Goal: Task Accomplishment & Management: Manage account settings

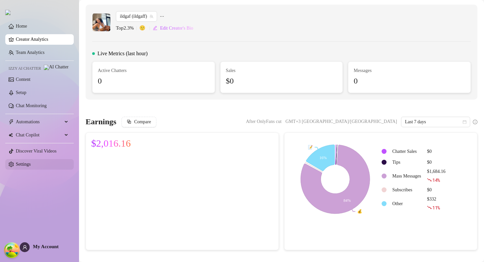
click at [30, 166] on link "Settings" at bounding box center [23, 164] width 15 height 5
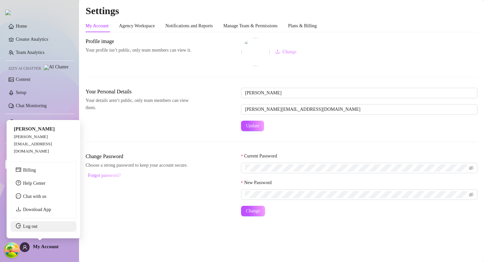
click at [37, 225] on link "Log out" at bounding box center [30, 226] width 14 height 5
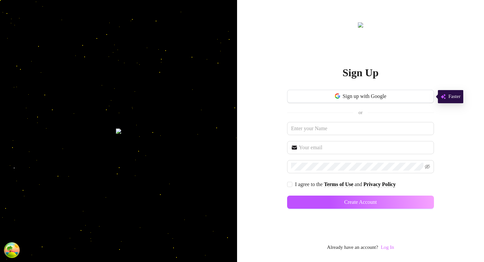
click at [391, 249] on link "Log In" at bounding box center [386, 247] width 13 height 5
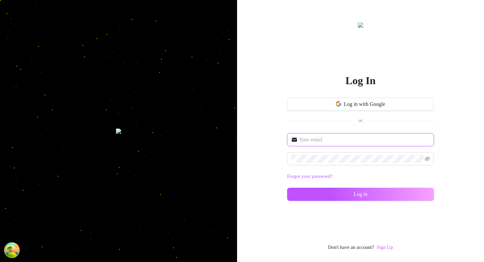
type input "[EMAIL_ADDRESS][DOMAIN_NAME]"
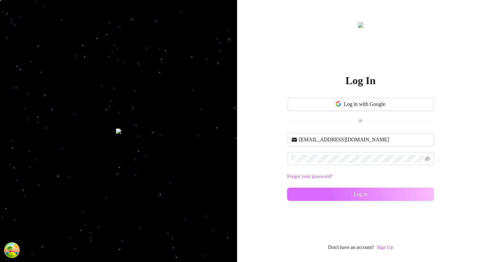
click at [347, 194] on button "Log in" at bounding box center [360, 194] width 147 height 13
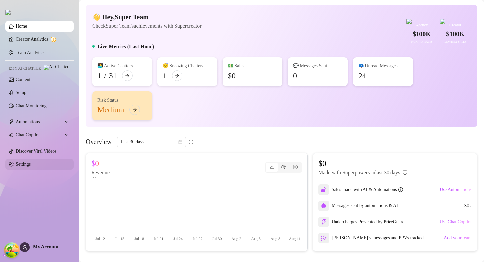
click at [31, 164] on link "Settings" at bounding box center [23, 164] width 15 height 5
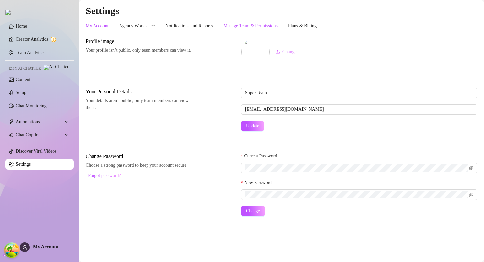
click at [277, 23] on div "Manage Team & Permissions" at bounding box center [250, 25] width 54 height 7
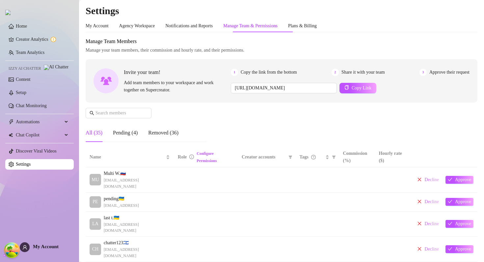
scroll to position [335, 0]
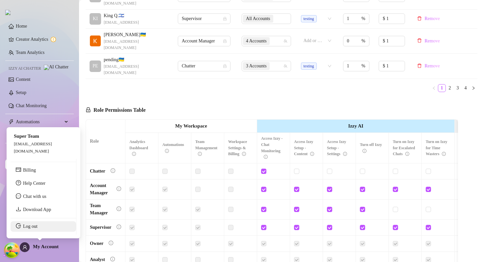
click at [37, 227] on link "Log out" at bounding box center [30, 226] width 14 height 5
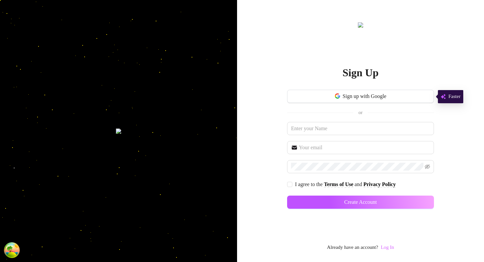
click at [392, 250] on link "Log In" at bounding box center [386, 247] width 13 height 5
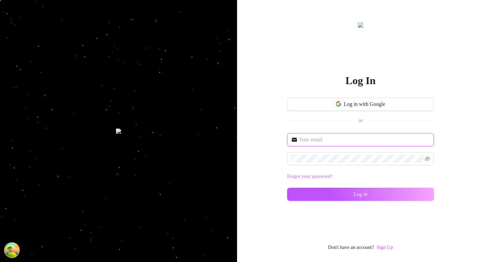
type input "[EMAIL_ADDRESS][DOMAIN_NAME]"
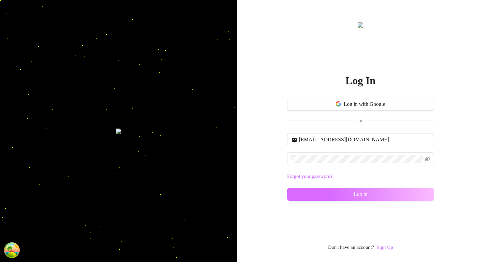
click at [341, 192] on button "Log in" at bounding box center [360, 194] width 147 height 13
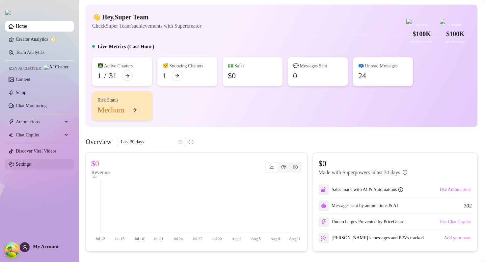
click at [31, 166] on link "Settings" at bounding box center [23, 164] width 15 height 5
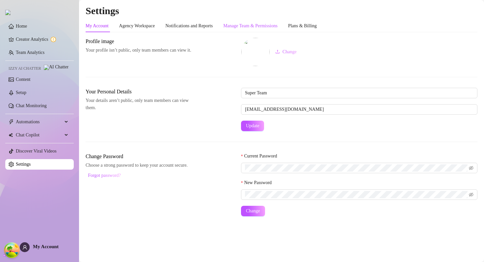
click at [271, 28] on div "Manage Team & Permissions" at bounding box center [250, 25] width 54 height 7
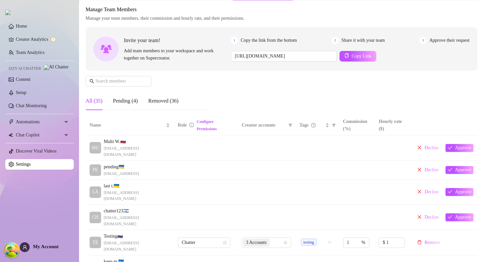
scroll to position [154, 0]
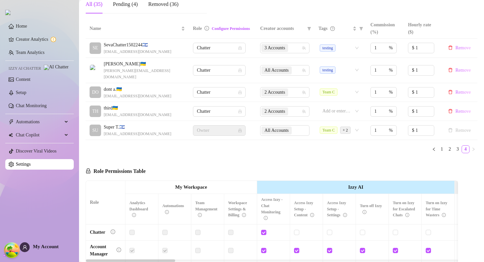
scroll to position [103, 0]
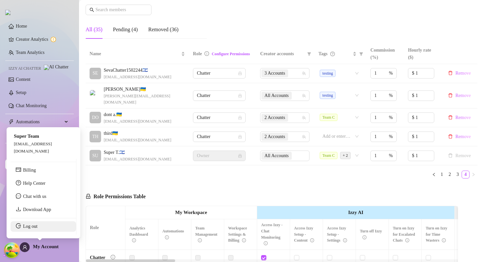
click at [37, 229] on link "Log out" at bounding box center [30, 226] width 14 height 5
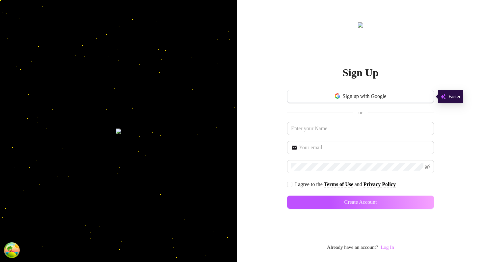
click at [392, 249] on link "Log In" at bounding box center [386, 247] width 13 height 5
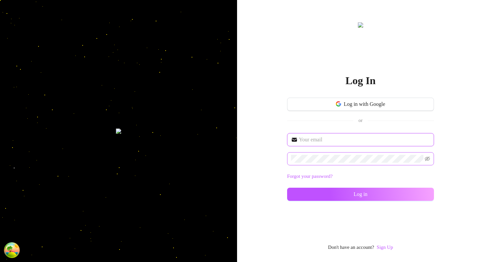
type input "kostya@test.com"
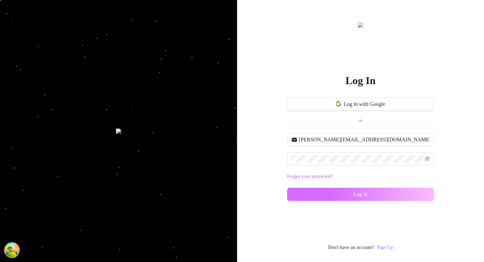
click at [342, 199] on button "Log in" at bounding box center [360, 194] width 147 height 13
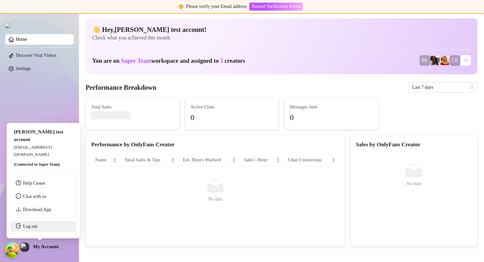
click at [30, 229] on link "Log out" at bounding box center [30, 226] width 14 height 5
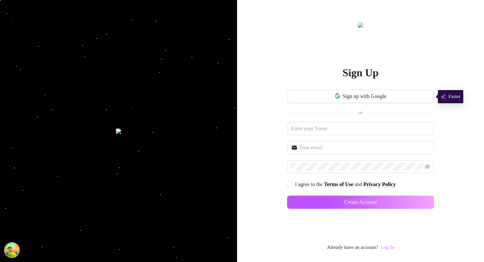
click at [391, 247] on link "Log In" at bounding box center [386, 247] width 13 height 5
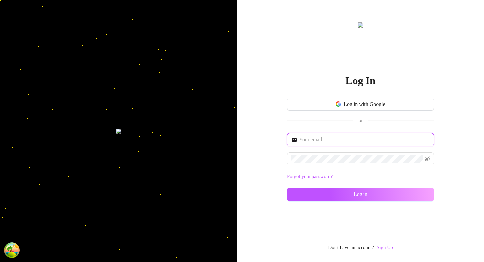
type input "[EMAIL_ADDRESS][DOMAIN_NAME]"
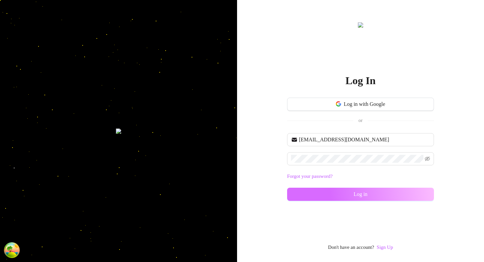
click at [339, 194] on button "Log in" at bounding box center [360, 194] width 147 height 13
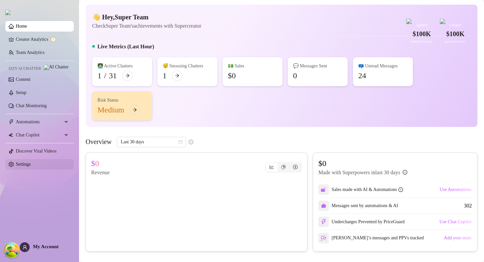
click at [31, 167] on link "Settings" at bounding box center [23, 164] width 15 height 5
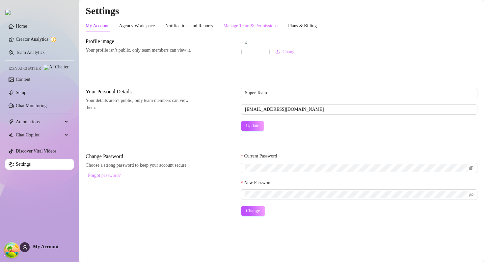
click at [247, 30] on div "Manage Team & Permissions" at bounding box center [250, 26] width 54 height 12
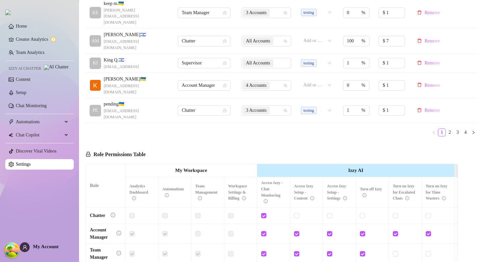
scroll to position [309, 0]
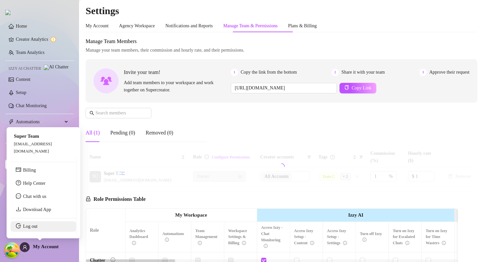
click at [37, 228] on link "Log out" at bounding box center [30, 226] width 14 height 5
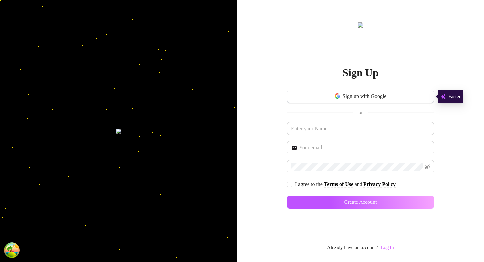
click at [391, 245] on link "Log In" at bounding box center [386, 247] width 13 height 5
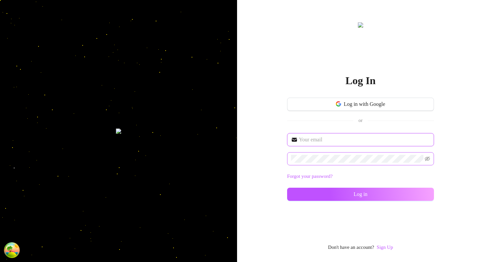
type input "[PERSON_NAME][EMAIL_ADDRESS][DOMAIN_NAME]"
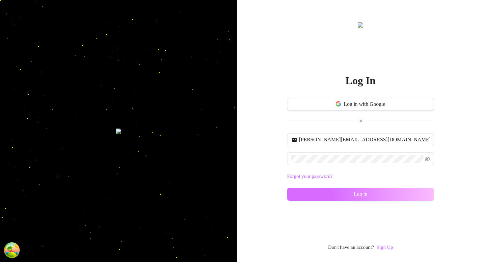
click at [350, 193] on button "Log in" at bounding box center [360, 194] width 147 height 13
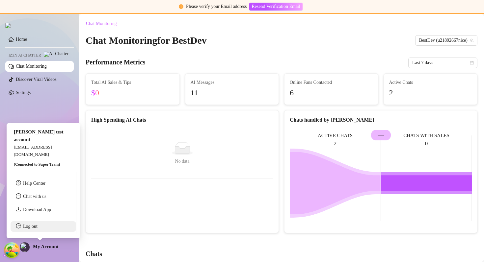
click at [37, 229] on link "Log out" at bounding box center [30, 226] width 14 height 5
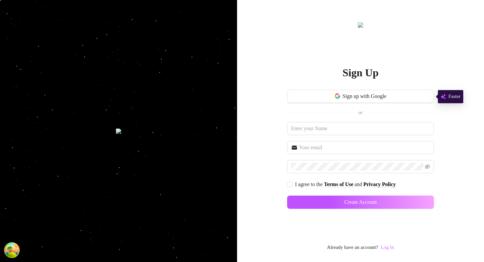
click at [393, 249] on link "Log In" at bounding box center [386, 247] width 13 height 5
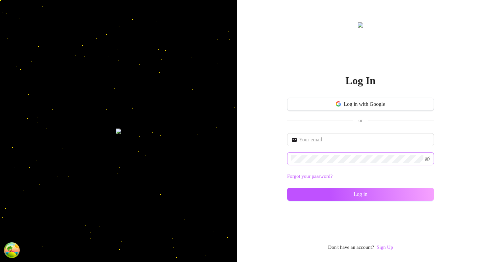
click at [327, 164] on span at bounding box center [360, 158] width 147 height 13
type input "[EMAIL_ADDRESS][DOMAIN_NAME]"
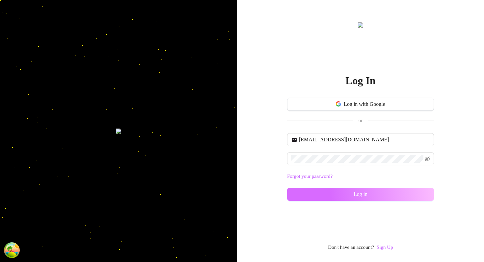
click at [344, 196] on button "Log in" at bounding box center [360, 194] width 147 height 13
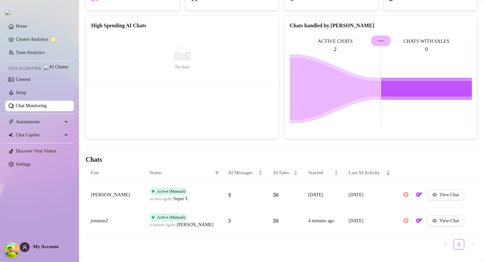
scroll to position [93, 0]
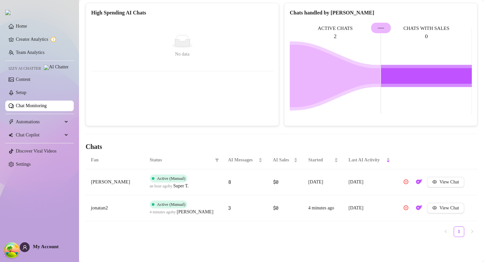
click at [176, 188] on div "an hour ago by Super T." at bounding box center [170, 186] width 40 height 7
drag, startPoint x: 176, startPoint y: 188, endPoint x: 191, endPoint y: 188, distance: 15.1
click at [190, 188] on div "an hour ago by Super T." at bounding box center [170, 186] width 40 height 7
click at [188, 188] on span "Super T." at bounding box center [180, 186] width 15 height 7
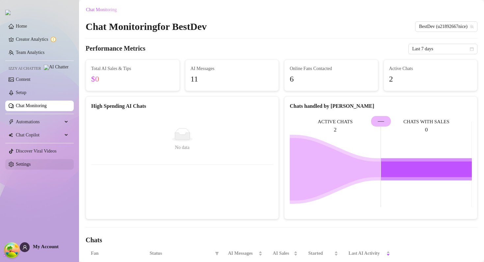
click at [31, 167] on link "Settings" at bounding box center [23, 164] width 15 height 5
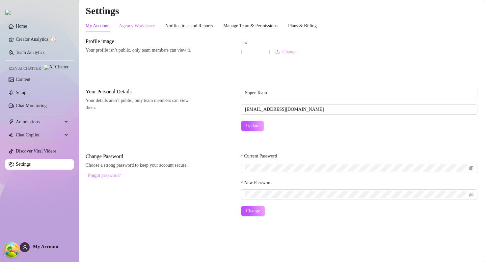
click at [141, 21] on div "Agency Workspace" at bounding box center [137, 26] width 36 height 12
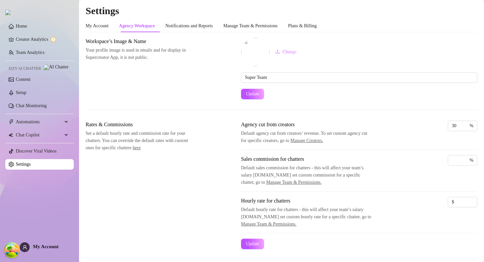
click at [181, 19] on div "Settings My Account Agency Workspace Notifications and Reports Manage Team & Pe…" at bounding box center [281, 218] width 391 height 427
click at [223, 25] on div "My Account Agency Workspace Notifications and Reports Manage Team & Permissions…" at bounding box center [201, 26] width 231 height 12
click at [247, 25] on div "Manage Team & Permissions" at bounding box center [250, 25] width 54 height 7
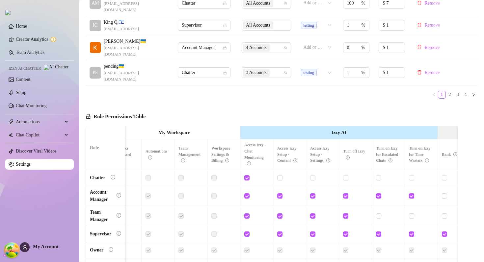
scroll to position [0, 33]
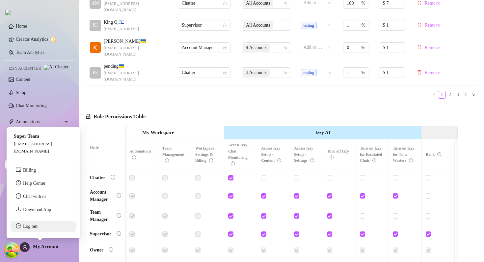
click at [34, 226] on link "Log out" at bounding box center [30, 226] width 14 height 5
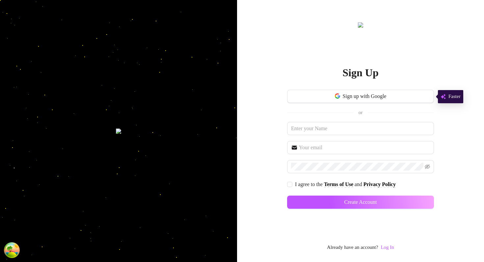
click at [388, 244] on link "Log In" at bounding box center [386, 248] width 13 height 8
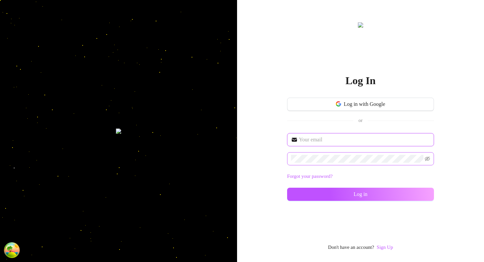
type input "kostya@test.com"
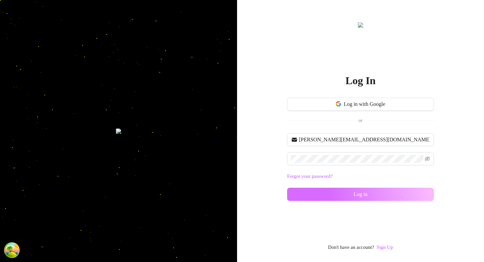
click at [349, 192] on button "Log in" at bounding box center [360, 194] width 147 height 13
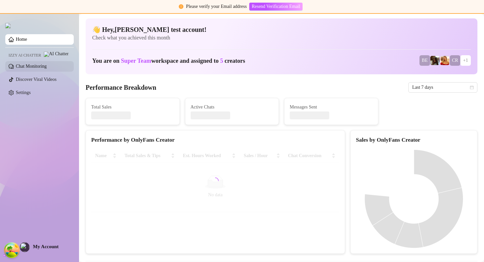
click at [37, 66] on link "Chat Monitoring" at bounding box center [31, 66] width 31 height 5
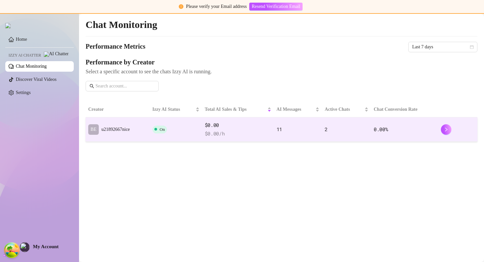
click at [223, 126] on span "$0.00" at bounding box center [238, 125] width 66 height 8
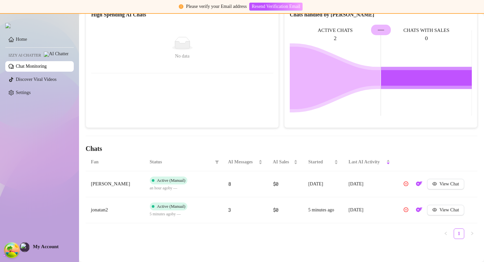
scroll to position [107, 0]
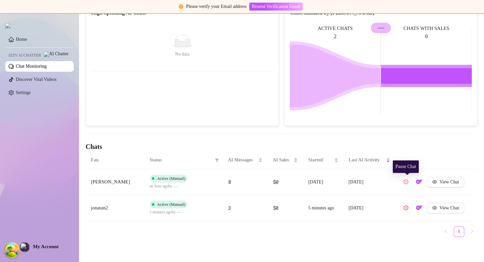
click at [406, 182] on icon "pause-circle" at bounding box center [405, 182] width 5 height 5
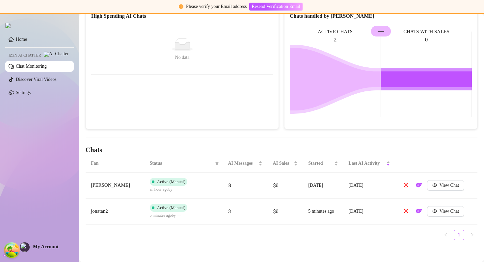
scroll to position [107, 0]
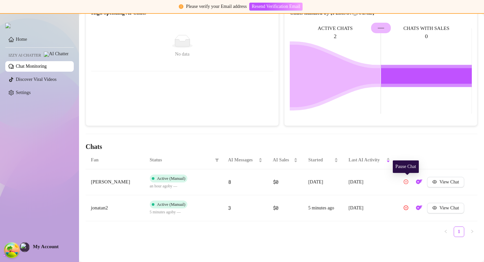
click at [407, 183] on icon "pause-circle" at bounding box center [405, 182] width 5 height 5
click at [407, 182] on icon "play-circle" at bounding box center [405, 182] width 5 height 5
click at [414, 148] on h4 "Chats" at bounding box center [281, 146] width 391 height 9
click at [404, 182] on icon "pause-circle" at bounding box center [405, 182] width 5 height 5
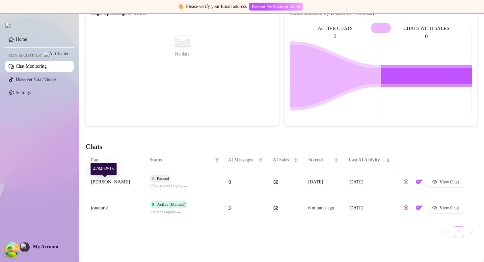
click at [98, 181] on span "Yoni Horwitz" at bounding box center [110, 181] width 39 height 5
drag, startPoint x: 98, startPoint y: 181, endPoint x: 122, endPoint y: 183, distance: 24.7
click at [122, 183] on td "Yoni Horwitz" at bounding box center [115, 182] width 59 height 26
click at [408, 181] on icon "play-circle" at bounding box center [405, 182] width 5 height 5
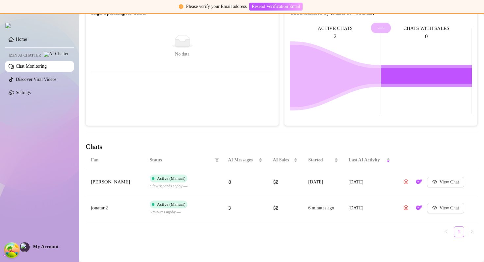
click at [233, 128] on div "Chat Monitoring Chat Monitoring for BestDev BestDev (u21892667nice) Performance…" at bounding box center [281, 76] width 391 height 331
drag, startPoint x: 189, startPoint y: 186, endPoint x: 196, endPoint y: 186, distance: 7.2
click at [196, 186] on td "Active (Manual) a few seconds ago by —" at bounding box center [183, 182] width 78 height 26
click at [192, 186] on td "Active (Manual) a few seconds ago by —" at bounding box center [183, 182] width 78 height 26
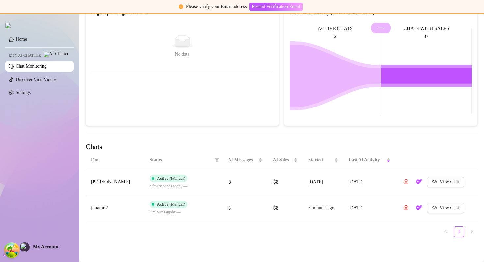
click at [187, 186] on span "a few seconds ago by —" at bounding box center [169, 186] width 38 height 5
click at [202, 183] on td "Active (Manual) a few seconds ago by —" at bounding box center [183, 182] width 78 height 26
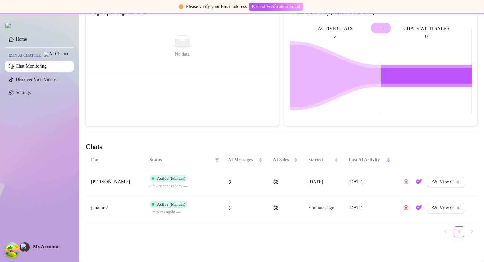
scroll to position [0, 0]
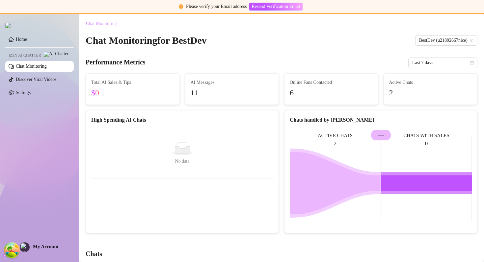
click at [105, 21] on span "Chat Monitoring" at bounding box center [101, 23] width 31 height 5
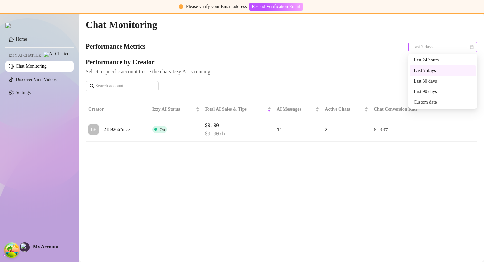
click at [435, 46] on span "Last 7 days" at bounding box center [442, 47] width 61 height 10
click at [422, 87] on div "Last 90 days" at bounding box center [442, 92] width 66 height 11
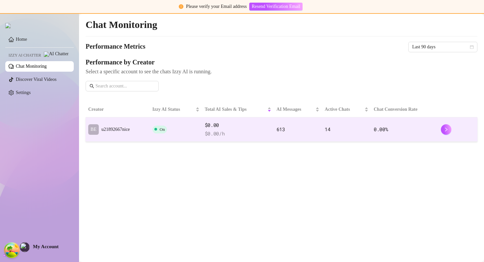
click at [308, 132] on td "613" at bounding box center [298, 129] width 48 height 24
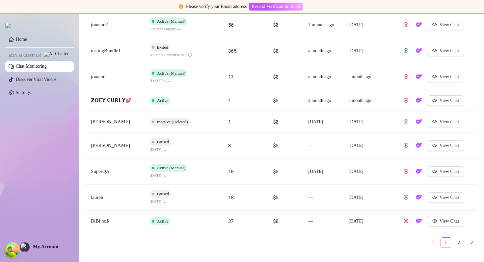
scroll to position [301, 0]
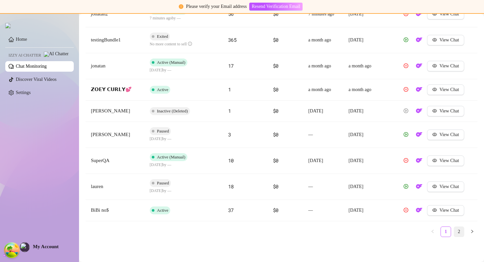
click at [455, 230] on link "2" at bounding box center [459, 232] width 10 height 10
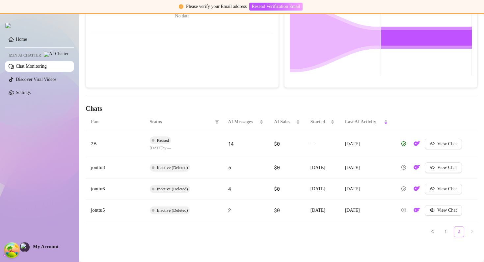
scroll to position [145, 0]
click at [449, 235] on link "1" at bounding box center [445, 232] width 10 height 10
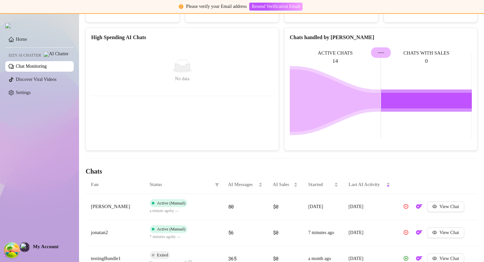
scroll to position [0, 0]
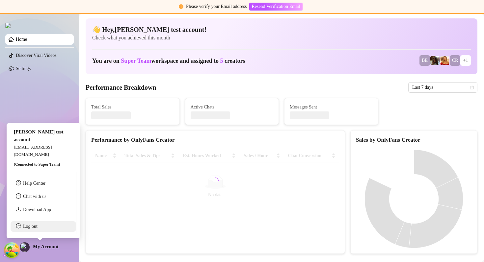
click at [30, 229] on link "Log out" at bounding box center [30, 226] width 14 height 5
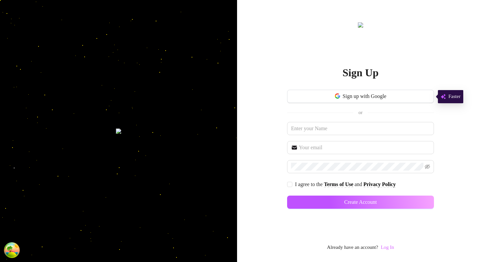
click at [388, 245] on link "Log In" at bounding box center [386, 247] width 13 height 5
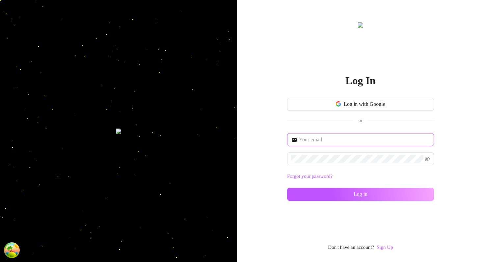
type input "[EMAIL_ADDRESS][DOMAIN_NAME]"
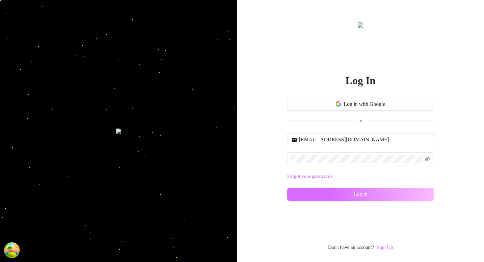
click at [303, 198] on button "Log in" at bounding box center [360, 194] width 147 height 13
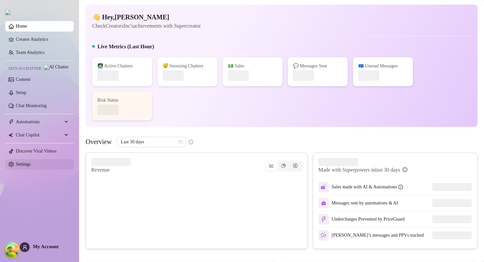
click at [27, 167] on link "Settings" at bounding box center [23, 164] width 15 height 5
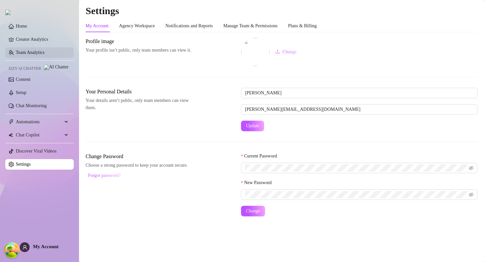
click at [35, 55] on link "Team Analytics" at bounding box center [30, 52] width 29 height 5
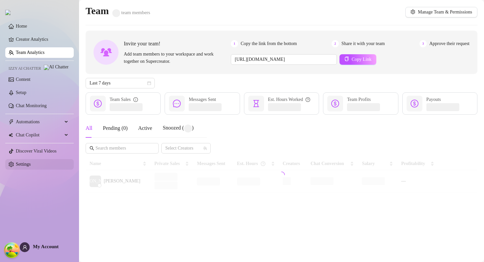
click at [22, 166] on link "Settings" at bounding box center [23, 164] width 15 height 5
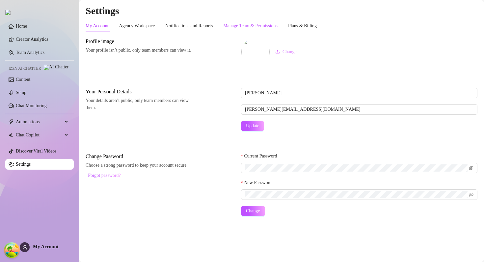
click at [252, 28] on div "Manage Team & Permissions" at bounding box center [250, 25] width 54 height 7
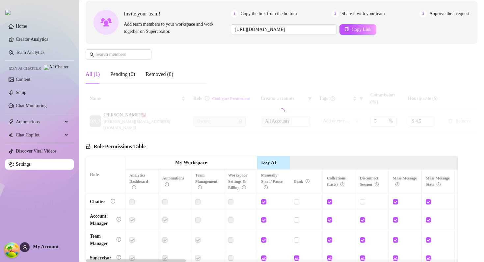
scroll to position [83, 0]
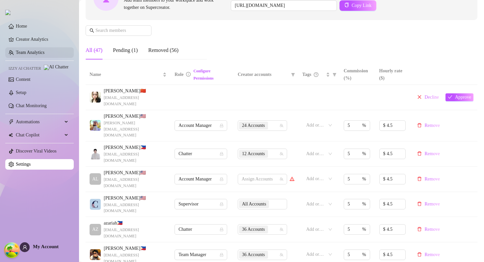
click at [44, 54] on link "Team Analytics" at bounding box center [30, 52] width 29 height 5
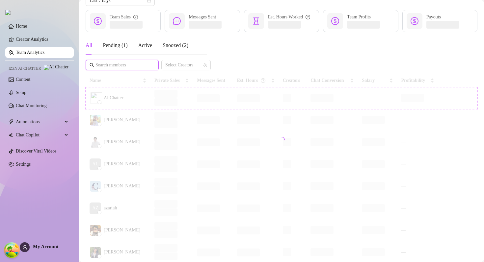
click at [126, 65] on input "text" at bounding box center [122, 65] width 54 height 7
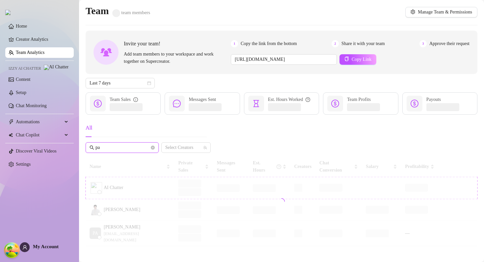
type input "pa"
click at [129, 202] on div at bounding box center [281, 201] width 391 height 89
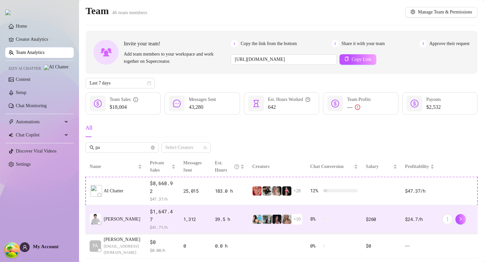
click at [129, 205] on td "[PERSON_NAME]" at bounding box center [116, 219] width 60 height 28
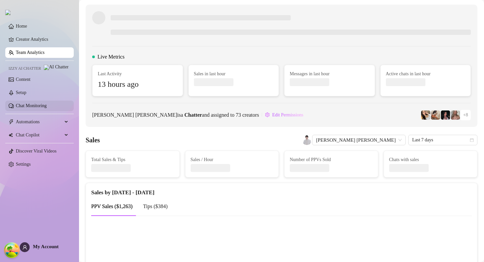
click at [41, 108] on link "Chat Monitoring" at bounding box center [31, 105] width 31 height 5
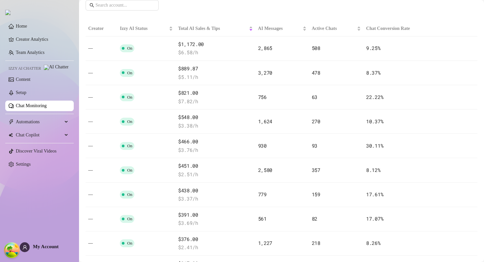
scroll to position [114, 0]
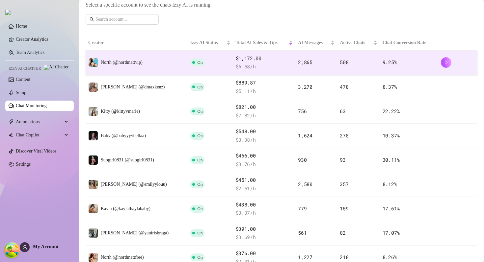
click at [205, 66] on td "On" at bounding box center [209, 63] width 45 height 24
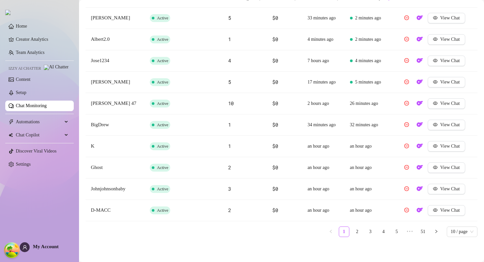
scroll to position [209, 0]
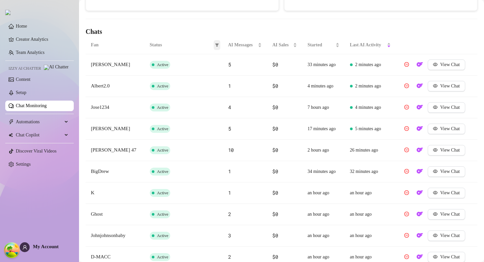
click at [216, 44] on icon "filter" at bounding box center [217, 44] width 4 height 3
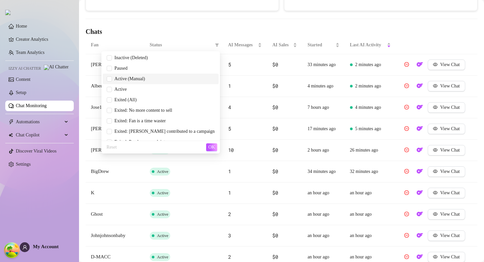
click at [145, 79] on span "Active (Manual)" at bounding box center [128, 78] width 33 height 5
checkbox input "true"
click at [163, 69] on span "Paused" at bounding box center [161, 68] width 108 height 7
checkbox input "true"
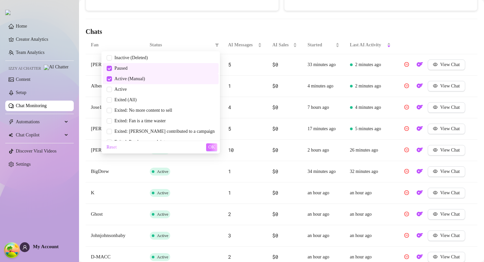
click at [210, 146] on span "OK" at bounding box center [211, 147] width 7 height 5
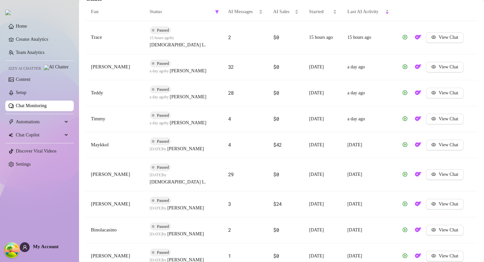
scroll to position [203, 0]
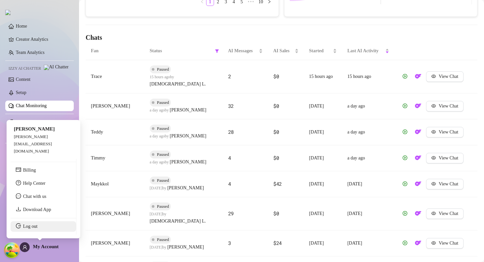
click at [35, 229] on link "Log out" at bounding box center [30, 226] width 14 height 5
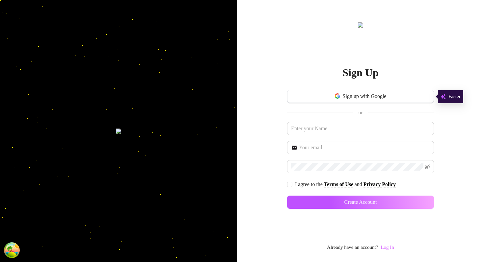
click at [393, 248] on link "Log In" at bounding box center [386, 247] width 13 height 5
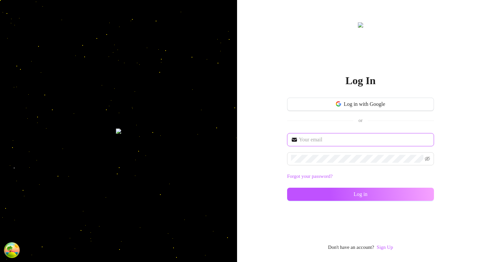
type input "im@supercreator.app"
click at [312, 201] on div "im@supercreator.app Forgot your password? Log in" at bounding box center [360, 170] width 147 height 74
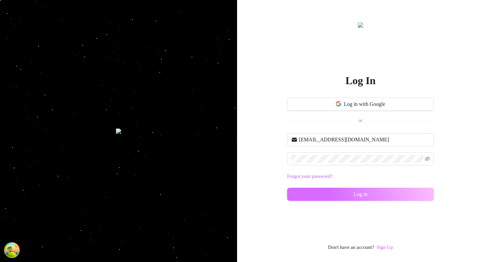
click at [312, 199] on button "Log in" at bounding box center [360, 194] width 147 height 13
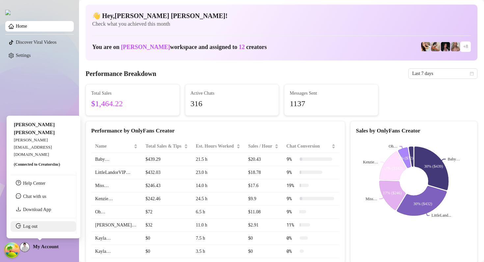
click at [37, 229] on link "Log out" at bounding box center [30, 226] width 14 height 5
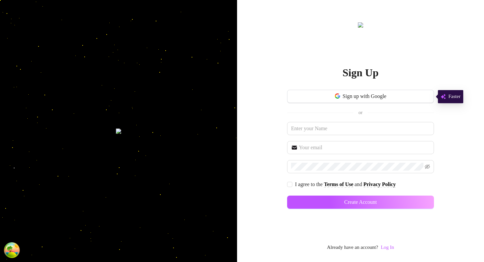
click at [116, 134] on img at bounding box center [118, 131] width 5 height 5
click at [389, 245] on link "Log In" at bounding box center [386, 247] width 13 height 5
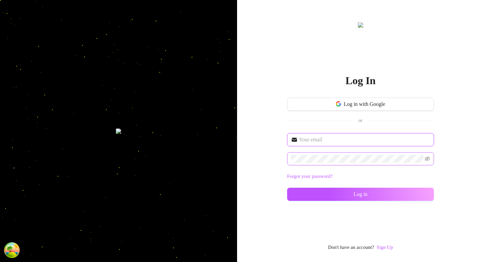
type input "im@supercreator.app"
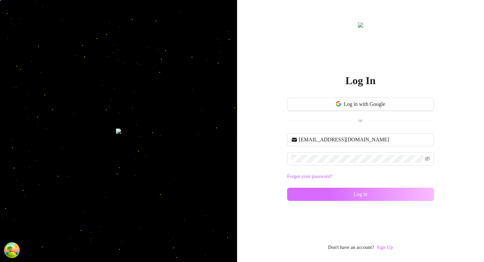
click at [302, 194] on button "Log in" at bounding box center [360, 194] width 147 height 13
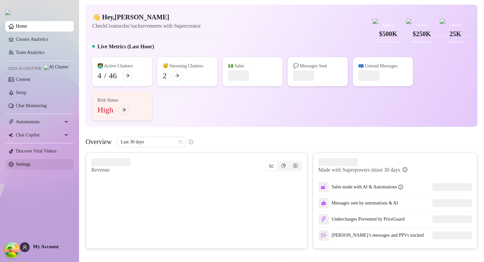
click at [30, 167] on link "Settings" at bounding box center [23, 164] width 15 height 5
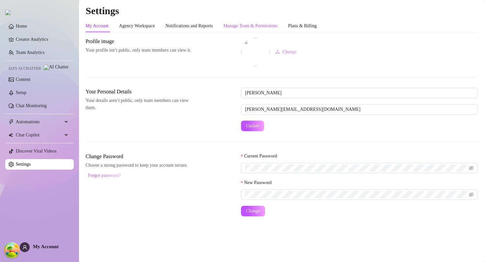
click at [277, 24] on div "Manage Team & Permissions" at bounding box center [250, 25] width 54 height 7
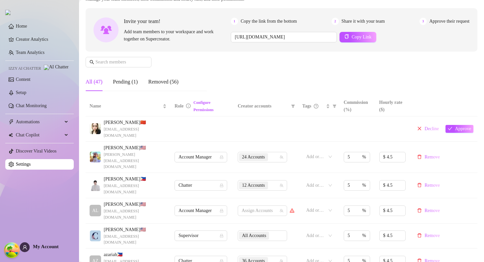
scroll to position [87, 0]
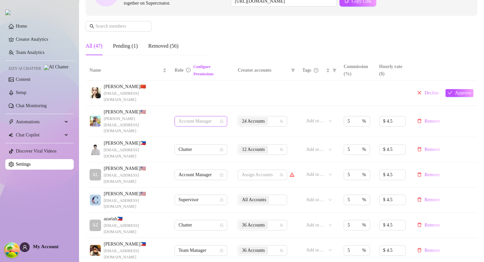
click at [212, 116] on span "Account Manager" at bounding box center [200, 121] width 45 height 10
click at [240, 88] on td at bounding box center [266, 93] width 64 height 25
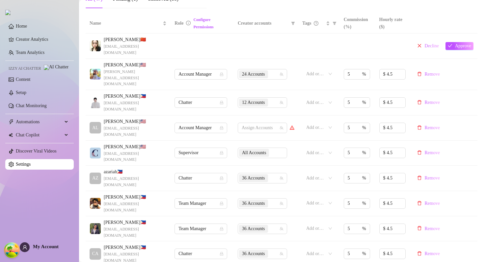
scroll to position [133, 0]
drag, startPoint x: 40, startPoint y: 49, endPoint x: 49, endPoint y: 49, distance: 9.5
click at [40, 50] on link "Team Analytics" at bounding box center [30, 52] width 29 height 5
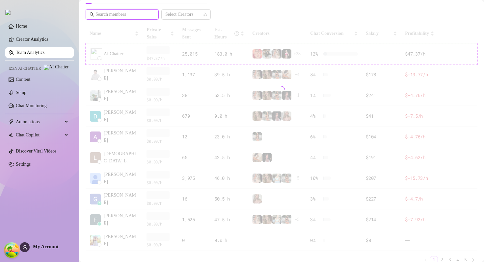
click at [127, 16] on input "text" at bounding box center [122, 14] width 54 height 7
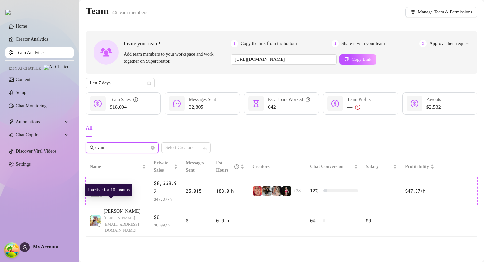
type input "evan"
click at [123, 215] on span "evan@creatorsinc.com" at bounding box center [125, 224] width 42 height 19
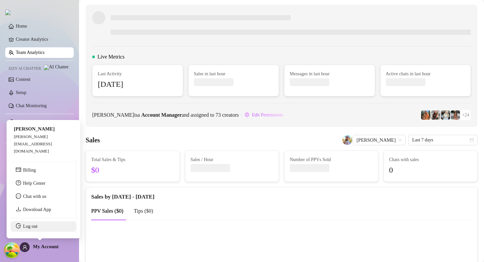
click at [37, 229] on link "Log out" at bounding box center [30, 226] width 14 height 5
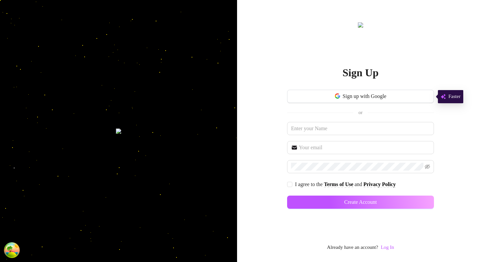
click at [386, 243] on div "Sign Up Sign up with Google or I agree to the Terms of Use and Privacy Policy C…" at bounding box center [360, 136] width 147 height 231
click at [386, 245] on link "Log In" at bounding box center [386, 247] width 13 height 5
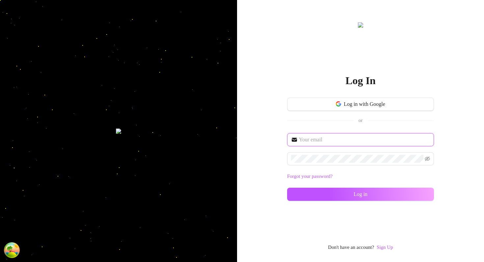
type input "im@supercreator.app"
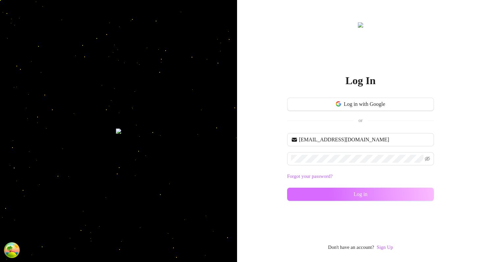
click at [309, 194] on button "Log in" at bounding box center [360, 194] width 147 height 13
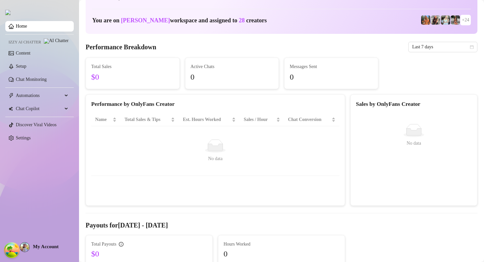
scroll to position [27, 0]
click at [47, 81] on link "Chat Monitoring" at bounding box center [31, 79] width 31 height 5
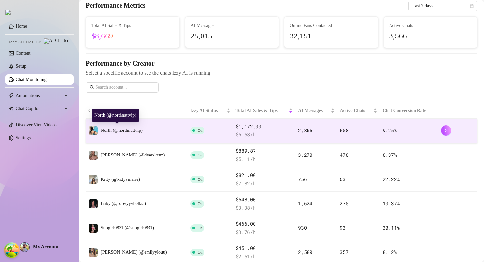
click at [142, 128] on span "North (@northnattvip)" at bounding box center [122, 130] width 42 height 5
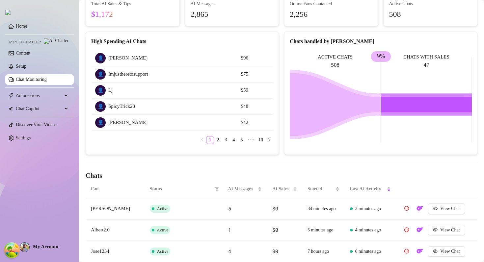
scroll to position [124, 0]
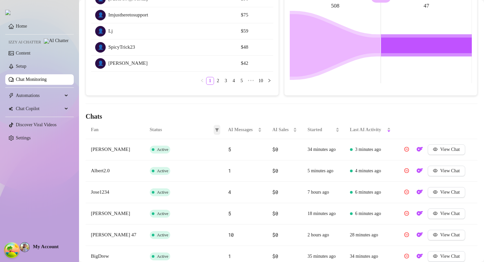
click at [215, 130] on icon "filter" at bounding box center [217, 130] width 4 height 4
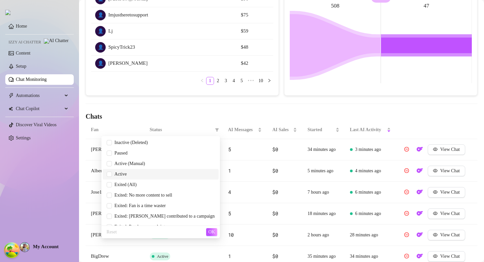
click at [157, 173] on span "Active" at bounding box center [161, 174] width 108 height 7
checkbox input "true"
click at [145, 164] on span "Active (Manual)" at bounding box center [128, 163] width 33 height 5
checkbox input "true"
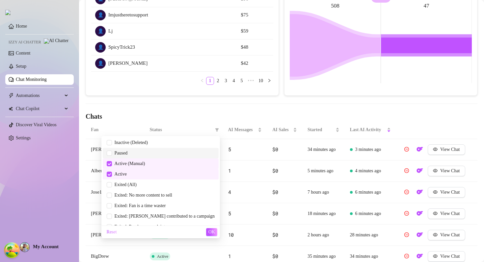
click at [158, 155] on span "Paused" at bounding box center [161, 153] width 108 height 7
checkbox input "true"
click at [152, 174] on span "Active" at bounding box center [161, 174] width 108 height 7
checkbox input "false"
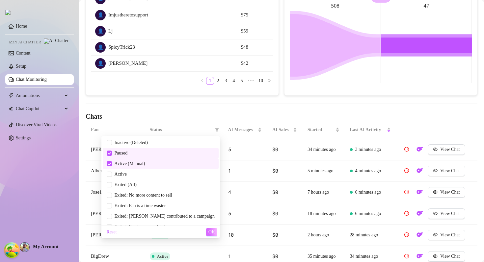
click at [212, 232] on span "OK" at bounding box center [211, 232] width 7 height 5
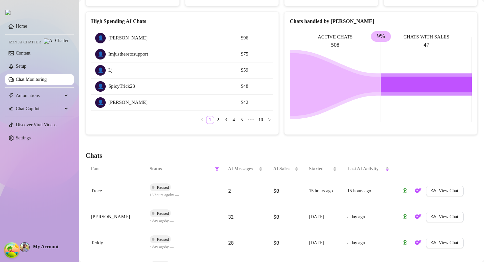
scroll to position [173, 0]
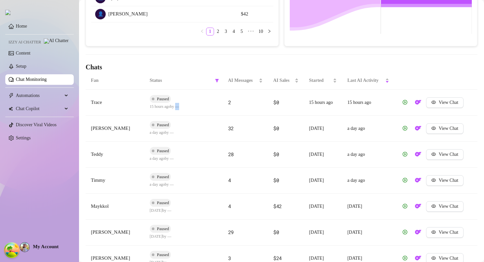
drag, startPoint x: 179, startPoint y: 106, endPoint x: 190, endPoint y: 106, distance: 11.2
click at [190, 106] on td "Paused 15 hours ago by —" at bounding box center [183, 103] width 78 height 26
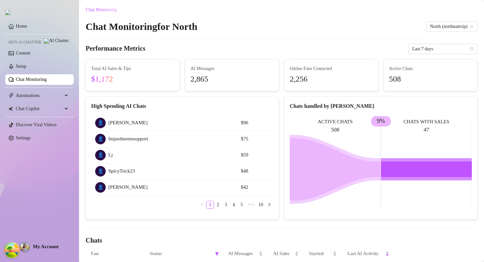
scroll to position [135, 0]
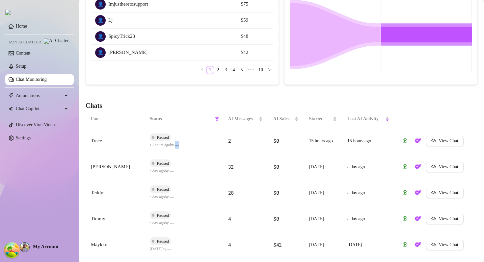
drag, startPoint x: 179, startPoint y: 145, endPoint x: 184, endPoint y: 145, distance: 4.6
click at [184, 145] on td "Paused 15 hours ago by —" at bounding box center [183, 141] width 78 height 26
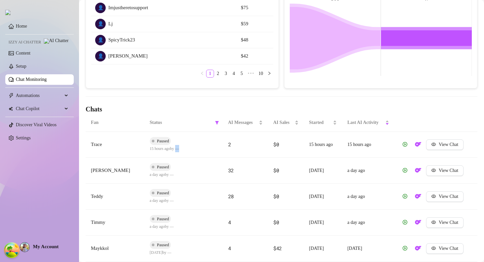
drag, startPoint x: 178, startPoint y: 148, endPoint x: 192, endPoint y: 148, distance: 14.1
click at [192, 148] on td "Paused 15 hours ago by —" at bounding box center [183, 145] width 78 height 26
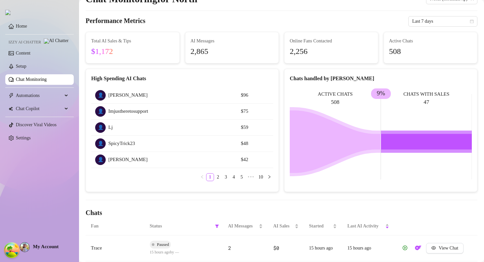
scroll to position [0, 0]
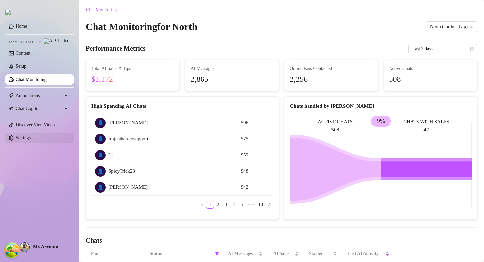
click at [31, 139] on link "Settings" at bounding box center [23, 138] width 15 height 5
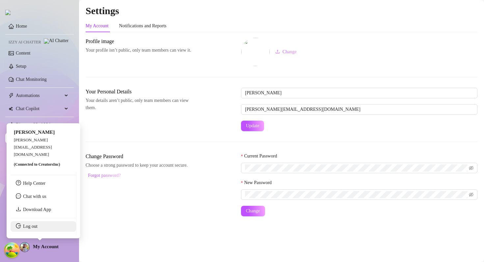
click at [37, 226] on link "Log out" at bounding box center [30, 226] width 14 height 5
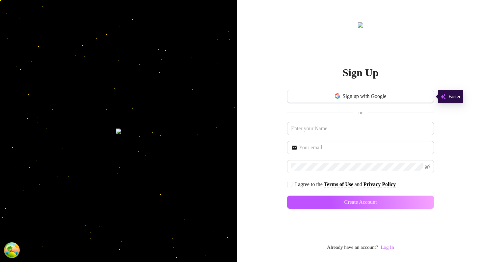
click at [393, 250] on link "Log In" at bounding box center [386, 247] width 13 height 5
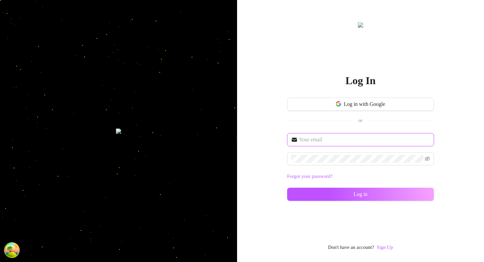
type input "im@supercreator.app"
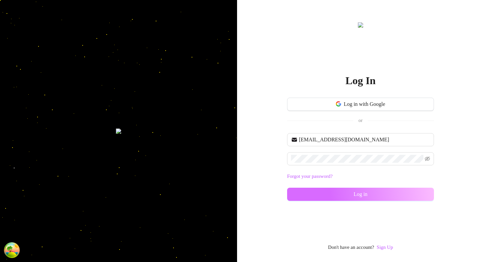
click at [307, 193] on button "Log in" at bounding box center [360, 194] width 147 height 13
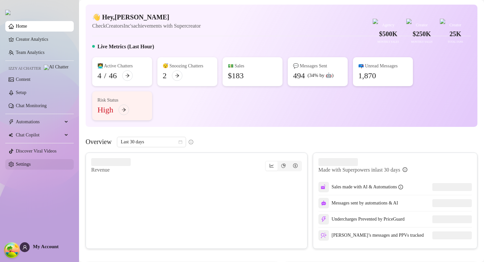
click at [31, 167] on link "Settings" at bounding box center [23, 164] width 15 height 5
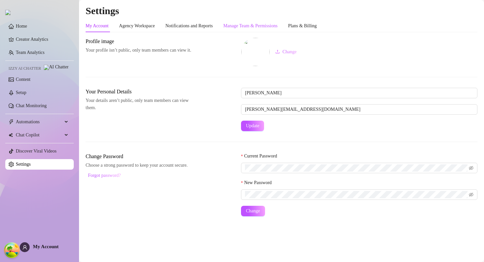
click at [256, 27] on div "Manage Team & Permissions" at bounding box center [250, 25] width 54 height 7
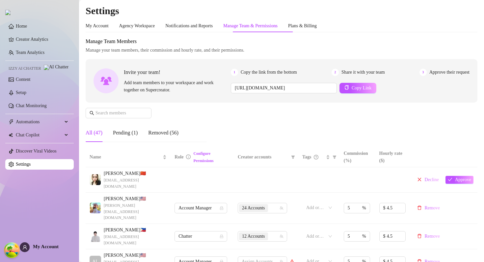
scroll to position [116, 0]
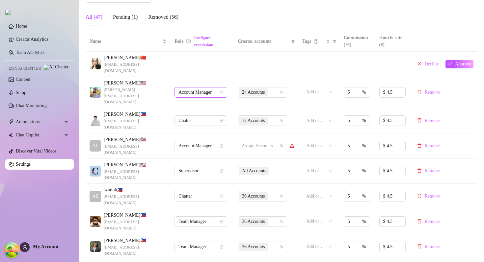
click at [200, 87] on span "Account Manager" at bounding box center [200, 92] width 45 height 10
click at [242, 48] on th "Creator accounts" at bounding box center [266, 42] width 64 height 20
click at [190, 69] on td at bounding box center [201, 64] width 63 height 25
click at [190, 87] on div "Account Manager" at bounding box center [200, 92] width 53 height 11
click at [245, 57] on td at bounding box center [266, 64] width 64 height 25
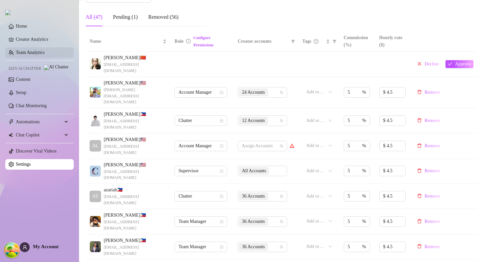
click at [41, 52] on link "Team Analytics" at bounding box center [30, 52] width 29 height 5
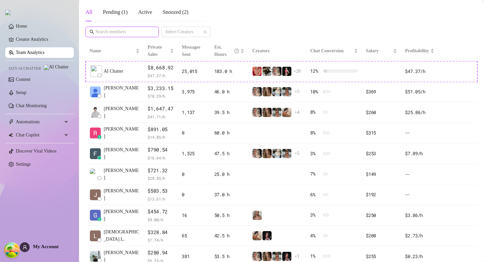
click at [117, 33] on input "text" at bounding box center [122, 31] width 54 height 7
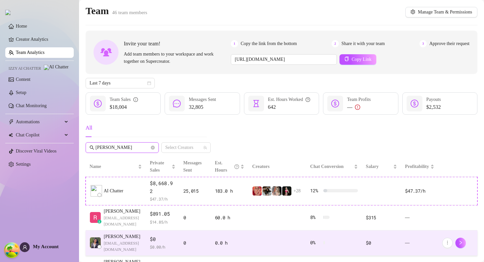
type input "ana"
click at [165, 236] on span "$0" at bounding box center [163, 240] width 26 height 8
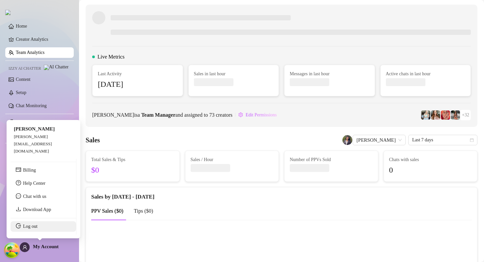
click at [37, 226] on link "Log out" at bounding box center [30, 226] width 14 height 5
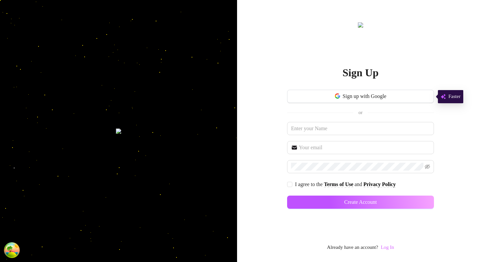
click at [391, 248] on link "Log In" at bounding box center [386, 247] width 13 height 5
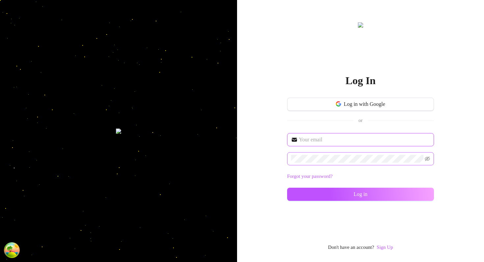
type input "im@supercreator.app"
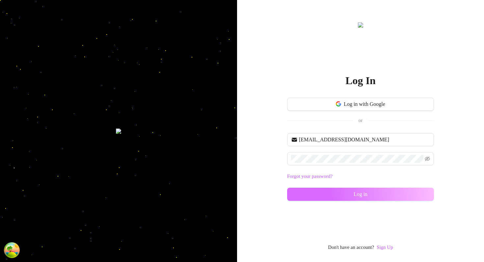
click at [311, 190] on button "Log in" at bounding box center [360, 194] width 147 height 13
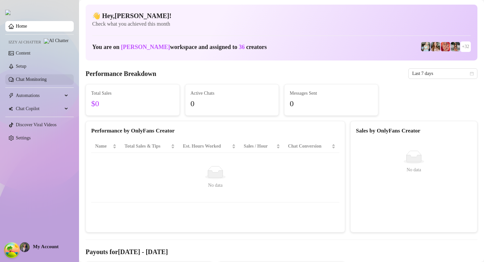
click at [44, 80] on link "Chat Monitoring" at bounding box center [31, 79] width 31 height 5
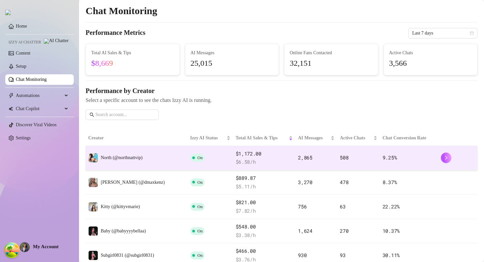
click at [140, 163] on td "North (@northnattvip)" at bounding box center [137, 158] width 102 height 24
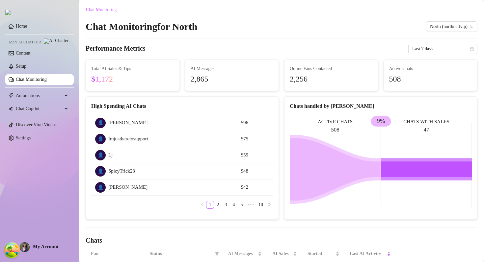
scroll to position [177, 0]
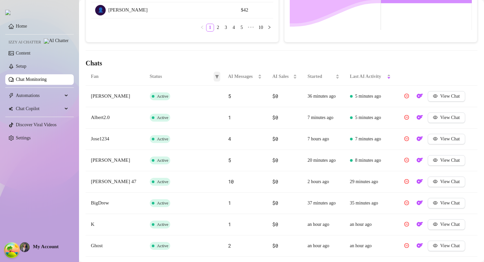
click at [217, 76] on icon "filter" at bounding box center [217, 76] width 4 height 3
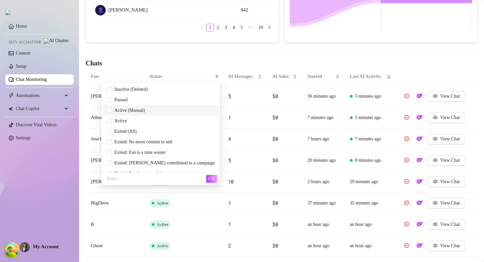
click at [145, 111] on span "Active (Manual)" at bounding box center [128, 110] width 33 height 5
checkbox input "true"
click at [128, 99] on span "Paused" at bounding box center [120, 99] width 16 height 5
checkbox input "true"
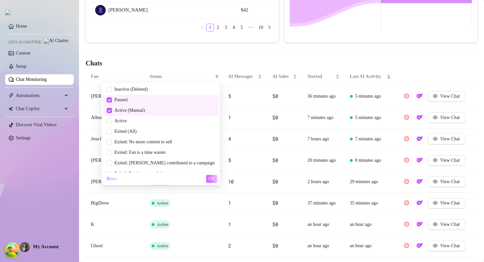
click at [209, 175] on button "OK" at bounding box center [211, 179] width 11 height 8
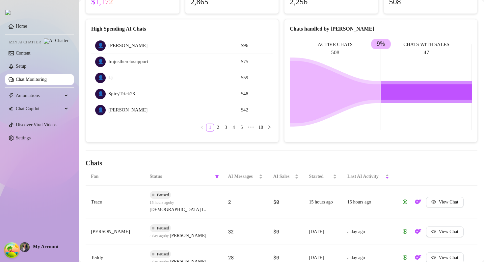
scroll to position [0, 0]
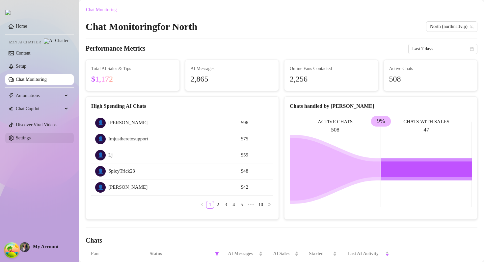
click at [31, 137] on link "Settings" at bounding box center [23, 138] width 15 height 5
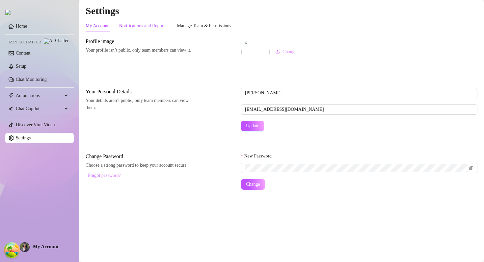
click at [152, 28] on div "Notifications and Reports" at bounding box center [142, 25] width 47 height 7
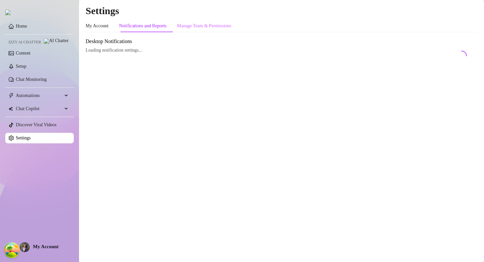
click at [212, 20] on div "Manage Team & Permissions" at bounding box center [204, 26] width 54 height 12
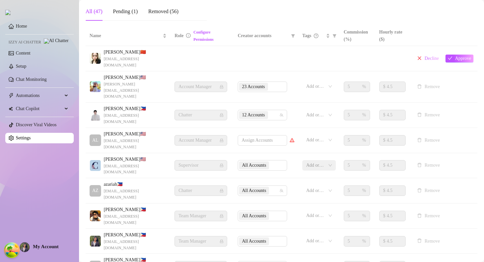
scroll to position [126, 0]
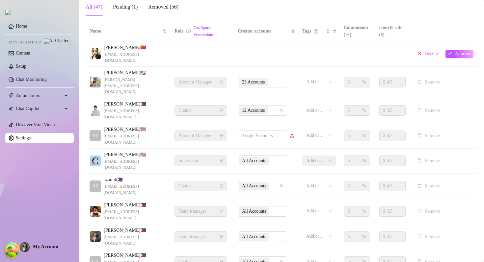
click at [110, 69] on span "Evan G. 🇺🇸" at bounding box center [135, 72] width 63 height 7
click at [108, 69] on span "Evan G. 🇺🇸" at bounding box center [135, 72] width 63 height 7
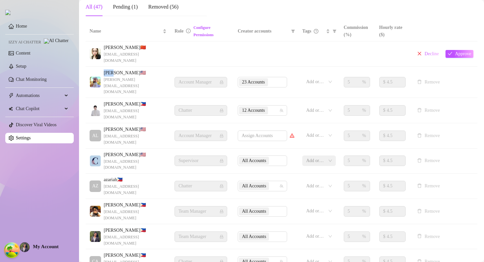
copy span "Evan"
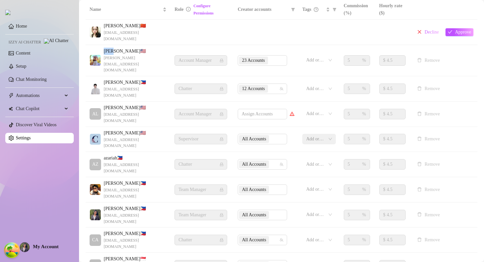
scroll to position [40, 0]
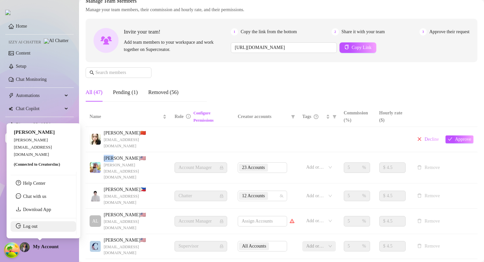
click at [37, 229] on link "Log out" at bounding box center [30, 226] width 14 height 5
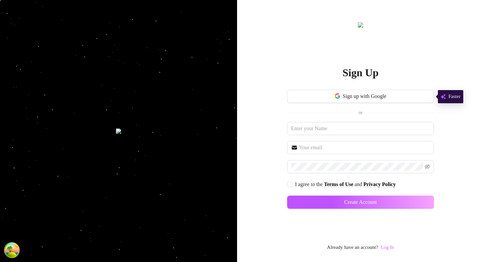
click at [393, 248] on link "Log In" at bounding box center [386, 247] width 13 height 5
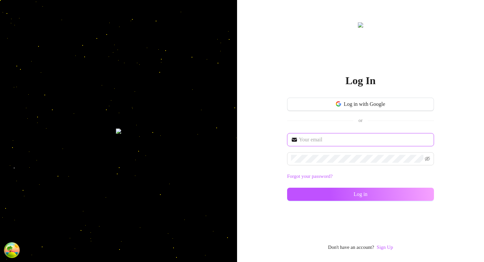
type input "dev@supercreator.app"
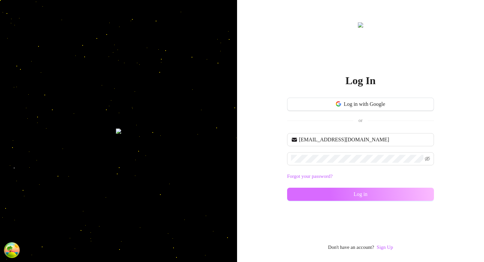
click at [350, 196] on button "Log in" at bounding box center [360, 194] width 147 height 13
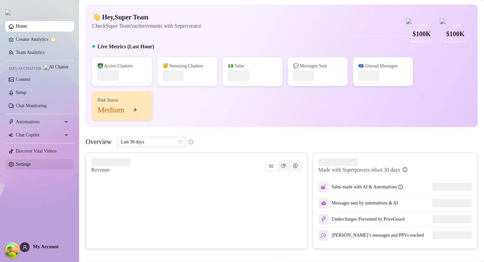
click at [31, 165] on link "Settings" at bounding box center [23, 164] width 15 height 5
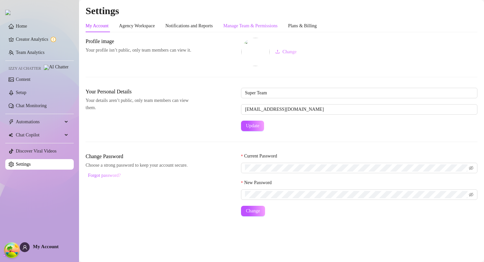
click at [259, 26] on div "Manage Team & Permissions" at bounding box center [250, 25] width 54 height 7
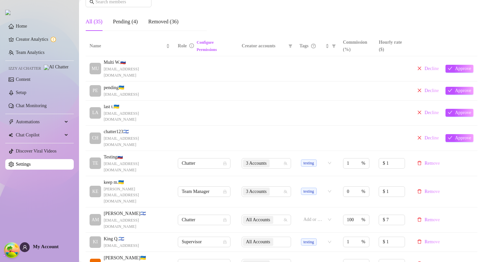
scroll to position [177, 0]
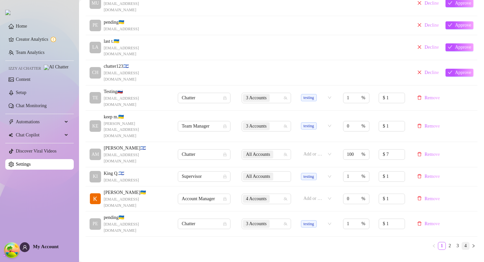
click at [464, 242] on link "4" at bounding box center [464, 245] width 7 height 7
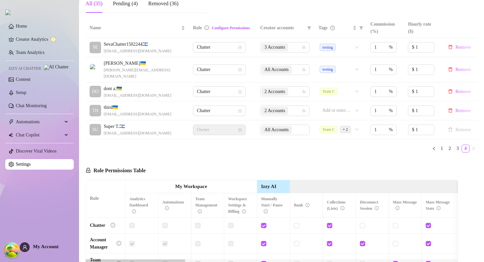
scroll to position [73, 0]
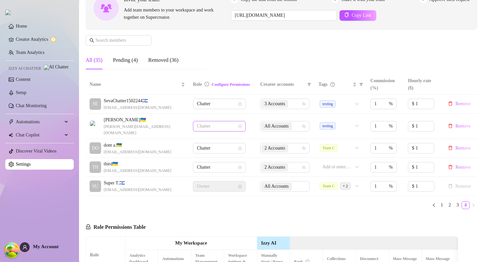
click at [220, 122] on span "Chatter" at bounding box center [219, 126] width 45 height 10
click at [214, 149] on div "Account Manager" at bounding box center [218, 146] width 42 height 7
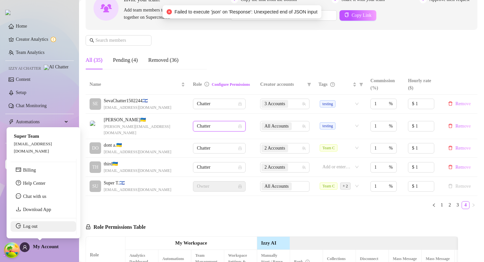
click at [37, 229] on link "Log out" at bounding box center [30, 226] width 14 height 5
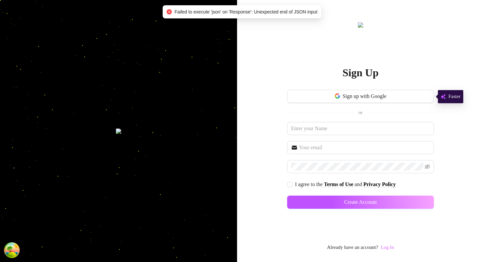
click at [389, 248] on link "Log In" at bounding box center [386, 247] width 13 height 5
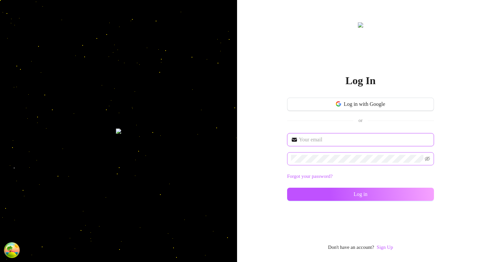
type input "kostya@test.com"
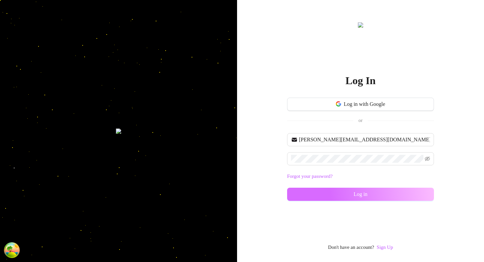
click at [353, 195] on span "Log in" at bounding box center [360, 194] width 14 height 6
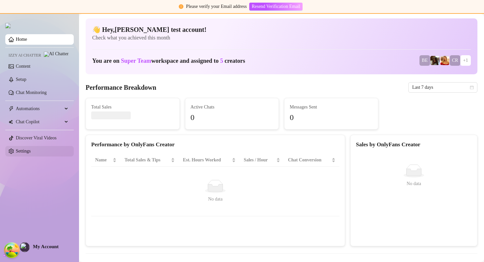
click at [31, 154] on link "Settings" at bounding box center [23, 151] width 15 height 5
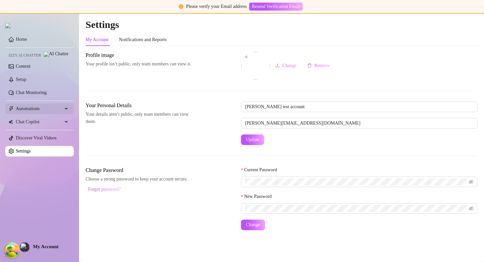
click at [43, 111] on span "Automations" at bounding box center [39, 109] width 47 height 11
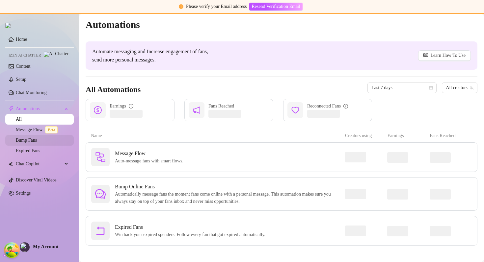
click at [34, 143] on link "Bump Fans" at bounding box center [26, 140] width 21 height 5
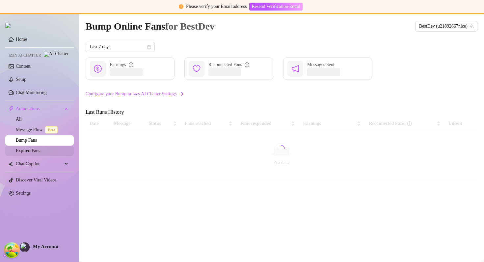
click at [34, 153] on link "Expired Fans" at bounding box center [28, 150] width 24 height 5
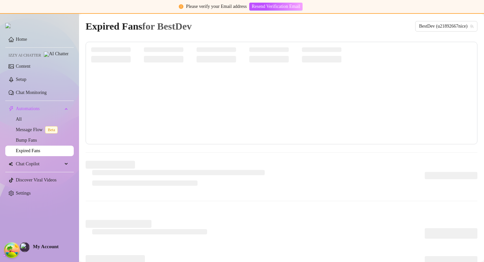
click at [35, 161] on ul "Home Izzy AI Chatter Content Setup Chat Monitoring Automations All Message Flow…" at bounding box center [39, 117] width 68 height 170
click at [26, 82] on link "Setup" at bounding box center [21, 79] width 11 height 5
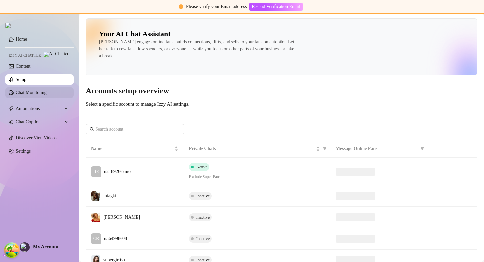
click at [40, 94] on link "Chat Monitoring" at bounding box center [31, 92] width 31 height 5
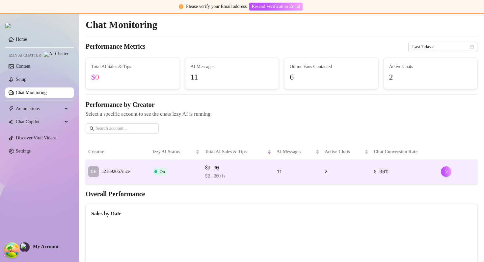
click at [163, 162] on td "On" at bounding box center [176, 172] width 52 height 24
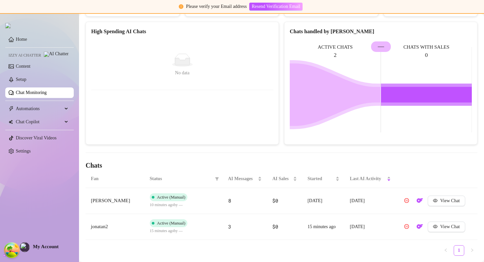
scroll to position [107, 0]
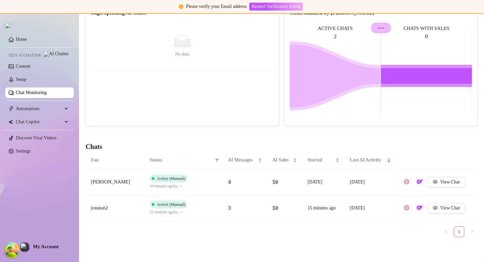
click at [183, 186] on span "10 minutes ago by —" at bounding box center [166, 186] width 33 height 5
drag, startPoint x: 183, startPoint y: 186, endPoint x: 195, endPoint y: 186, distance: 12.5
click at [195, 186] on td "Active (Manual) 10 minutes ago by —" at bounding box center [183, 182] width 78 height 26
click at [31, 154] on link "Settings" at bounding box center [23, 151] width 15 height 5
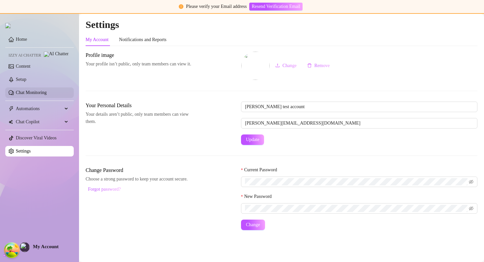
click at [39, 95] on link "Chat Monitoring" at bounding box center [31, 92] width 31 height 5
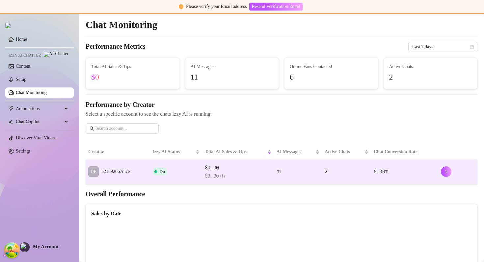
click at [197, 165] on td "On" at bounding box center [176, 172] width 52 height 24
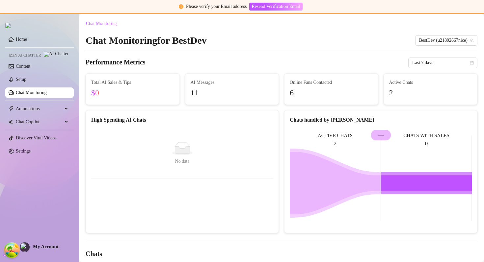
click at [95, 119] on div "High Spending AI Chats" at bounding box center [182, 120] width 182 height 8
drag, startPoint x: 95, startPoint y: 119, endPoint x: 158, endPoint y: 119, distance: 63.2
click at [158, 119] on div "High Spending AI Chats" at bounding box center [182, 120] width 182 height 8
copy div "High Spending AI Chats"
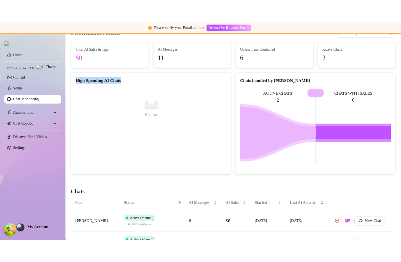
scroll to position [107, 0]
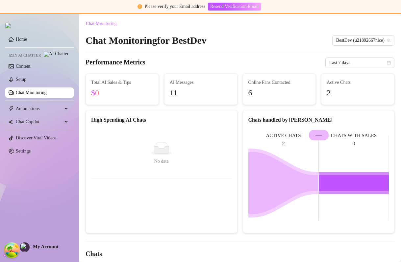
scroll to position [121, 0]
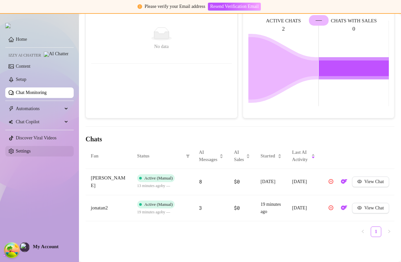
click at [31, 154] on link "Settings" at bounding box center [23, 151] width 15 height 5
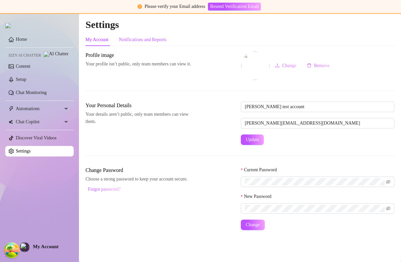
click at [149, 40] on div "Notifications and Reports" at bounding box center [142, 39] width 47 height 7
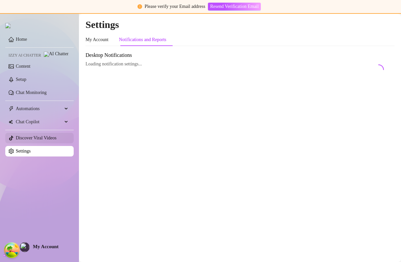
click at [47, 140] on link "Discover Viral Videos" at bounding box center [36, 138] width 41 height 5
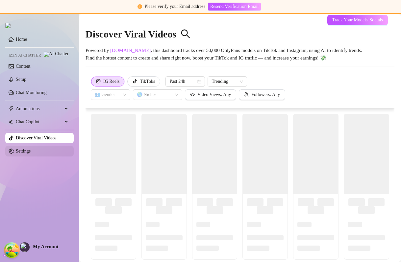
click at [31, 152] on link "Settings" at bounding box center [23, 151] width 15 height 5
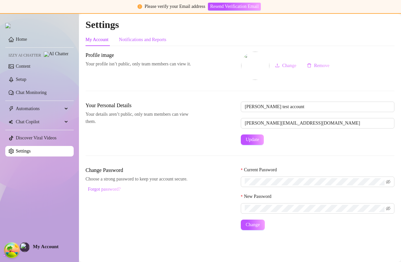
click at [154, 37] on div "Notifications and Reports" at bounding box center [142, 39] width 47 height 7
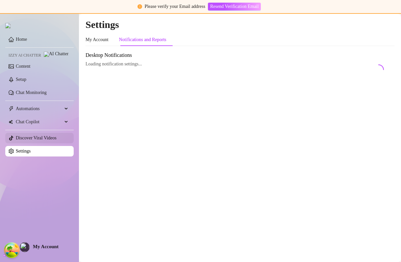
click at [57, 137] on link "Discover Viral Videos" at bounding box center [36, 138] width 41 height 5
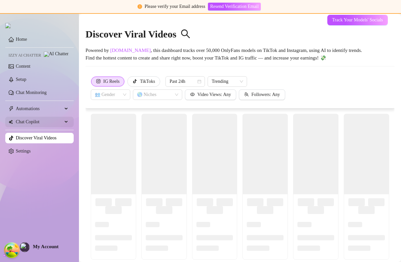
click at [47, 122] on span "Chat Copilot" at bounding box center [39, 122] width 47 height 11
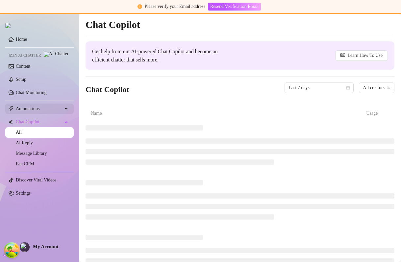
click at [35, 114] on span "Automations" at bounding box center [39, 109] width 47 height 11
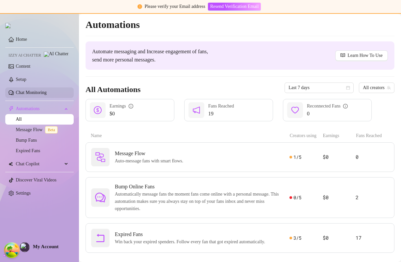
click at [40, 95] on link "Chat Monitoring" at bounding box center [31, 92] width 31 height 5
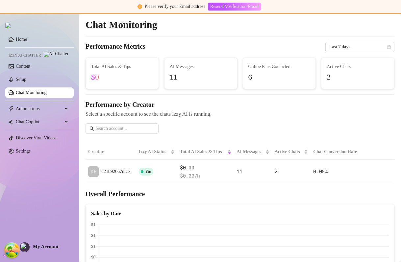
click at [38, 76] on ul "Home Izzy AI Chatter Content Setup Chat Monitoring Automations All Message Flow…" at bounding box center [39, 96] width 68 height 128
click at [26, 79] on link "Setup" at bounding box center [21, 79] width 11 height 5
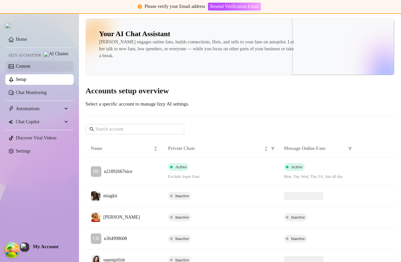
click at [30, 67] on link "Content" at bounding box center [23, 66] width 14 height 5
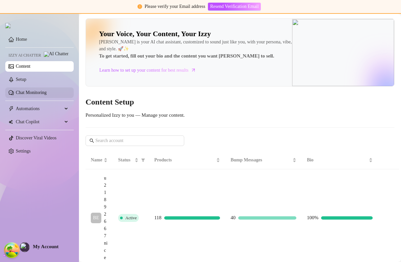
click at [47, 95] on link "Chat Monitoring" at bounding box center [31, 92] width 31 height 5
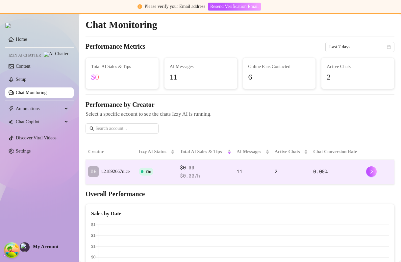
click at [172, 174] on td "On" at bounding box center [156, 172] width 41 height 24
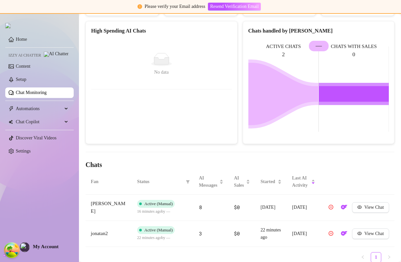
scroll to position [121, 0]
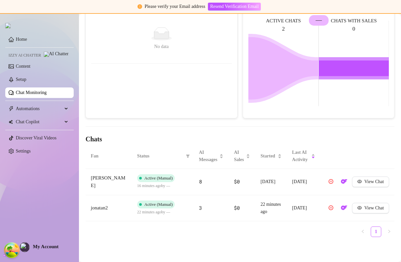
click at [174, 182] on div "16 minutes ago by —" at bounding box center [157, 185] width 40 height 7
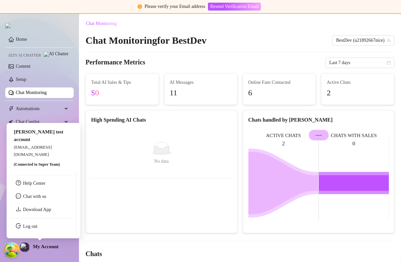
click at [36, 233] on ul "Help Center Chat with us Download App Log out" at bounding box center [44, 203] width 66 height 62
click at [36, 224] on link "Log out" at bounding box center [30, 226] width 14 height 5
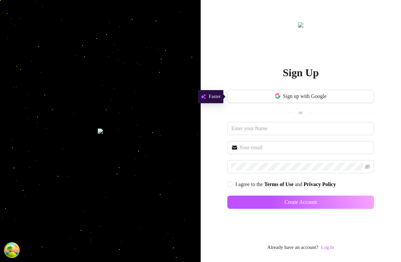
click at [329, 244] on link "Log In" at bounding box center [327, 248] width 13 height 8
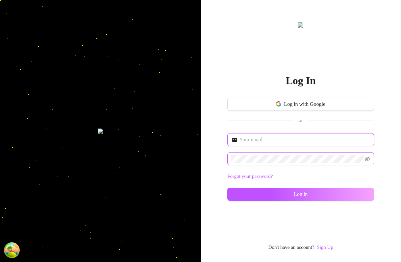
type input "[EMAIL_ADDRESS][DOMAIN_NAME]"
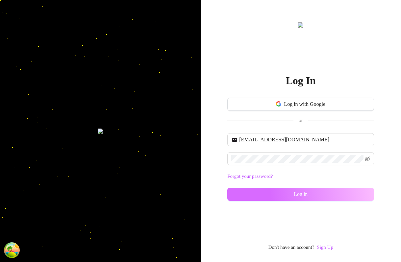
click at [304, 195] on span "Log in" at bounding box center [301, 194] width 14 height 6
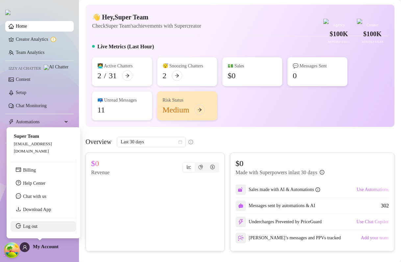
click at [33, 224] on link "Log out" at bounding box center [30, 226] width 14 height 5
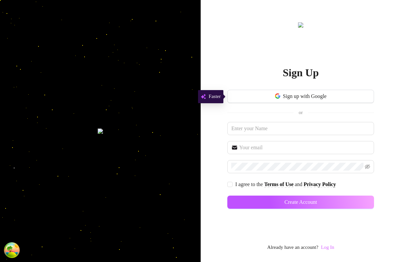
click at [328, 246] on link "Log In" at bounding box center [327, 247] width 13 height 5
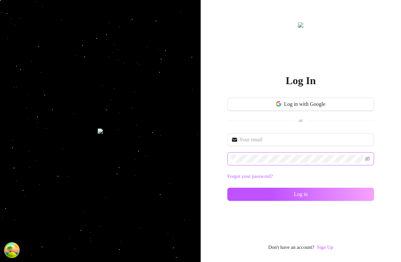
click at [255, 165] on span at bounding box center [300, 158] width 147 height 13
type input "kostya@test.com"
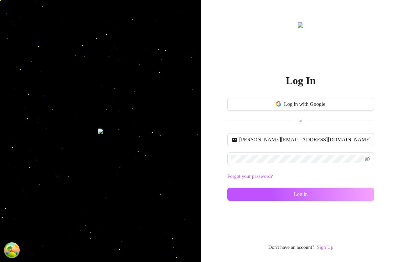
click at [295, 203] on div "kostya@test.com Forgot your password? Log in" at bounding box center [300, 170] width 147 height 74
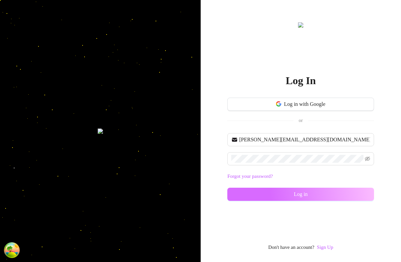
click at [295, 199] on button "Log in" at bounding box center [300, 194] width 147 height 13
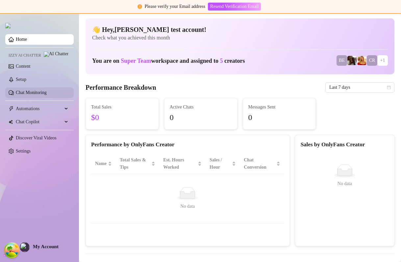
click at [47, 95] on link "Chat Monitoring" at bounding box center [31, 92] width 31 height 5
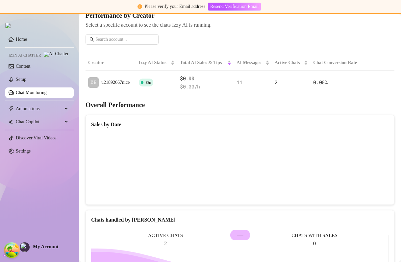
scroll to position [27, 0]
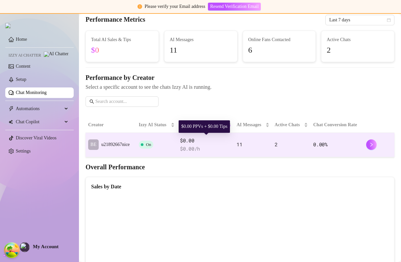
click at [185, 141] on span "$0.00" at bounding box center [205, 141] width 51 height 8
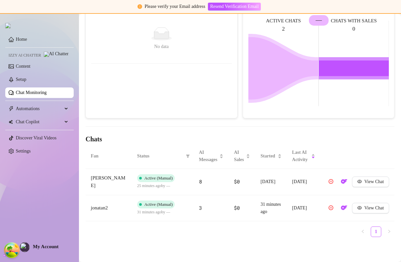
scroll to position [121, 0]
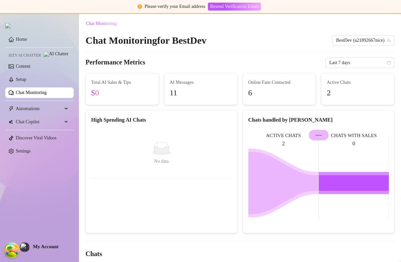
click at [258, 41] on div "Chat Monitoring for BestDev BestDev (u21892667nice)" at bounding box center [240, 40] width 309 height 12
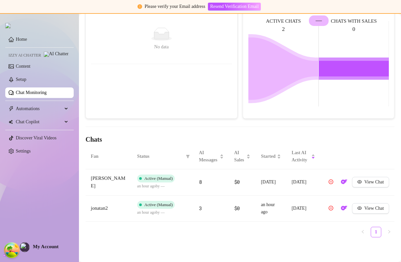
click at [164, 187] on span "an hour ago by —" at bounding box center [151, 186] width 28 height 5
drag, startPoint x: 163, startPoint y: 187, endPoint x: 169, endPoint y: 185, distance: 6.1
click at [169, 185] on div "an hour ago by —" at bounding box center [157, 186] width 40 height 7
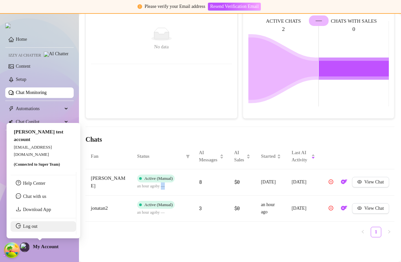
click at [35, 229] on link "Log out" at bounding box center [30, 226] width 14 height 5
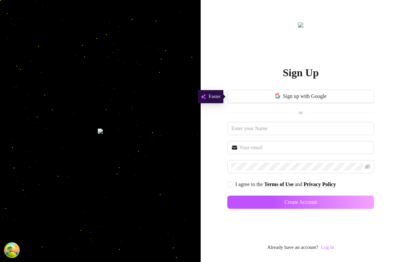
click at [334, 249] on link "Log In" at bounding box center [327, 247] width 13 height 5
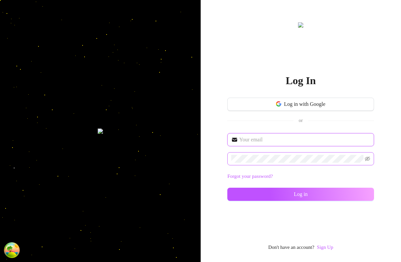
type input "[EMAIL_ADDRESS][DOMAIN_NAME]"
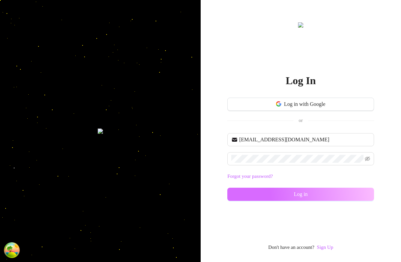
click at [294, 196] on span "Log in" at bounding box center [301, 194] width 14 height 6
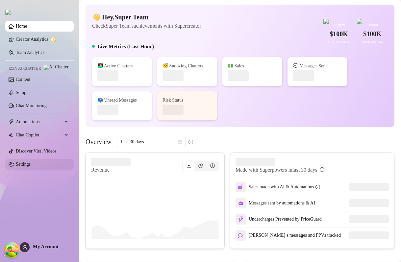
click at [24, 167] on link "Settings" at bounding box center [23, 164] width 15 height 5
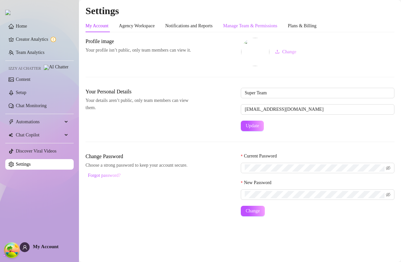
click at [277, 26] on div "Manage Team & Permissions" at bounding box center [250, 25] width 54 height 7
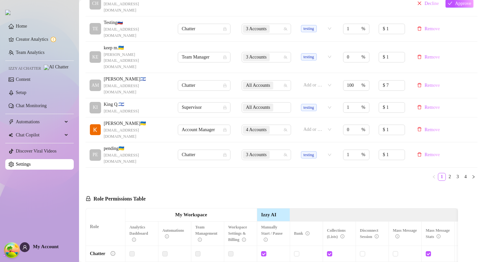
scroll to position [328, 0]
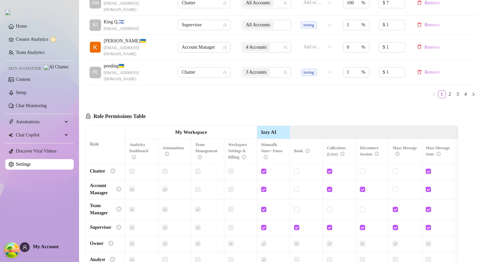
click at [96, 168] on div "Chatter" at bounding box center [97, 171] width 15 height 7
click at [244, 104] on div "Role Permissions Table Role My Workspace Izzy AI OnlyFans Side Menu OnlyFans Ch…" at bounding box center [272, 194] width 372 height 181
click at [265, 130] on strong "Izzy AI" at bounding box center [268, 132] width 15 height 5
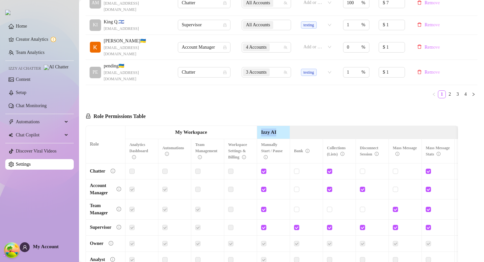
click at [265, 130] on strong "Izzy AI" at bounding box center [268, 132] width 15 height 5
click at [269, 130] on strong "Izzy AI" at bounding box center [268, 132] width 15 height 5
click at [263, 104] on div "Role Permissions Table Role My Workspace Izzy AI OnlyFans Side Menu OnlyFans Ch…" at bounding box center [272, 194] width 372 height 181
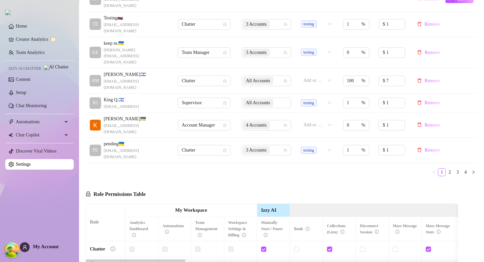
scroll to position [310, 0]
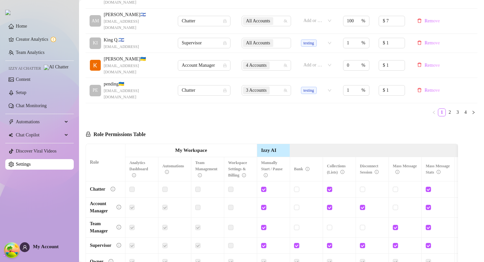
click at [256, 122] on div "Role Permissions Table Role My Workspace Izzy AI OnlyFans Side Menu OnlyFans Ch…" at bounding box center [272, 212] width 372 height 181
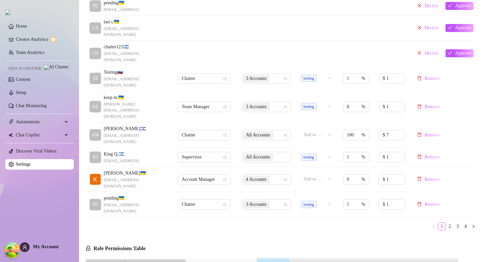
scroll to position [328, 0]
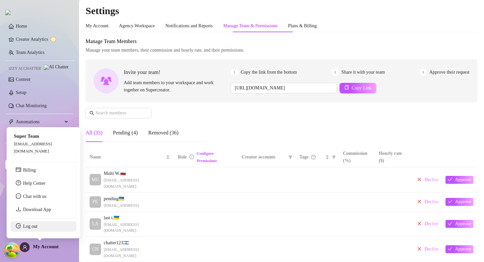
click at [37, 227] on link "Log out" at bounding box center [30, 226] width 14 height 5
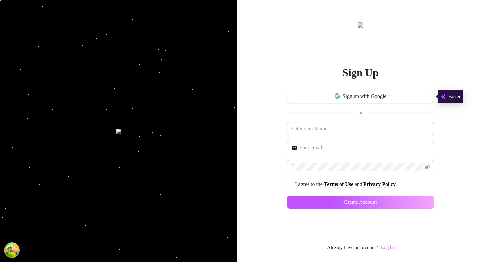
click at [389, 248] on link "Log In" at bounding box center [386, 247] width 13 height 5
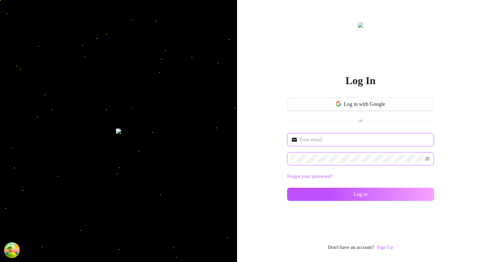
type input "im@supercreator.app"
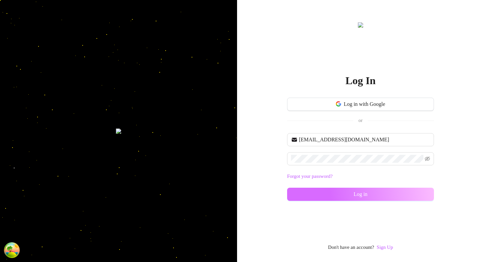
click at [306, 194] on button "Log in" at bounding box center [360, 194] width 147 height 13
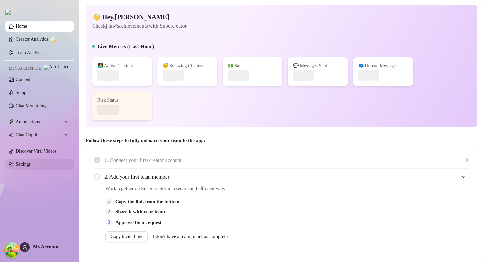
click at [27, 167] on link "Settings" at bounding box center [23, 164] width 15 height 5
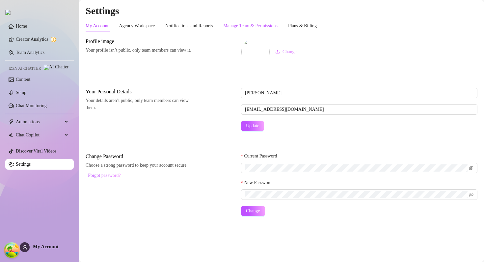
click at [243, 25] on div "Manage Team & Permissions" at bounding box center [250, 25] width 54 height 7
